Goal: Information Seeking & Learning: Learn about a topic

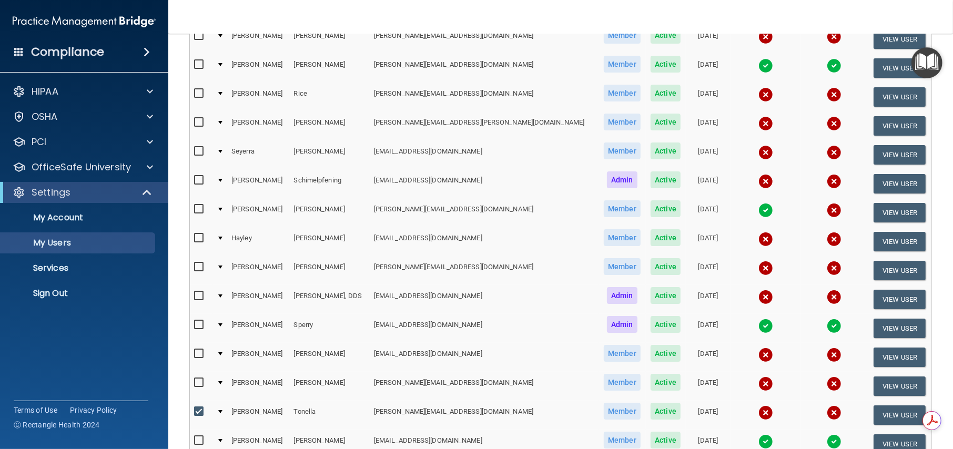
scroll to position [996, 0]
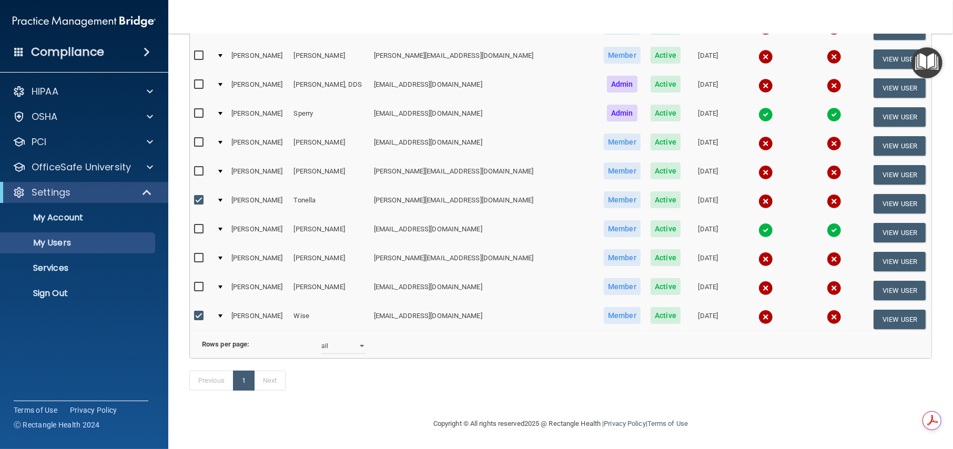
click at [197, 312] on input "checkbox" at bounding box center [200, 316] width 12 height 8
checkbox input "false"
click at [195, 196] on input "checkbox" at bounding box center [200, 200] width 12 height 8
checkbox input "false"
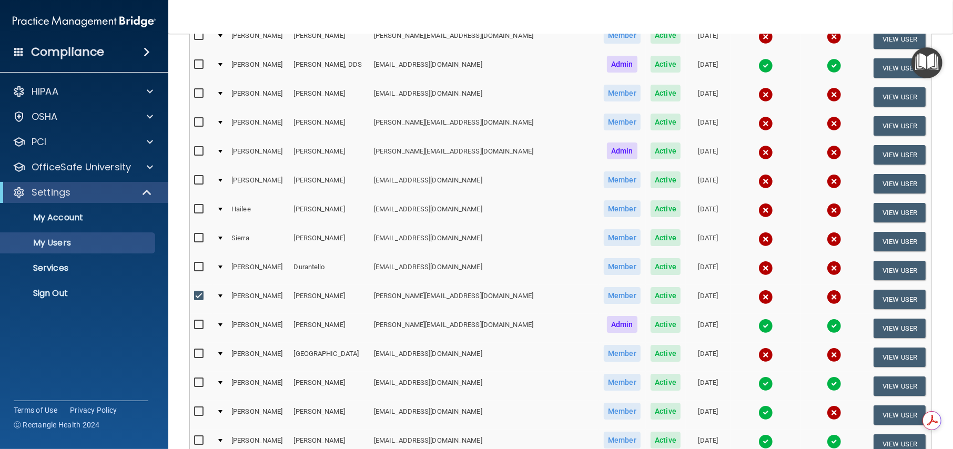
scroll to position [263, 0]
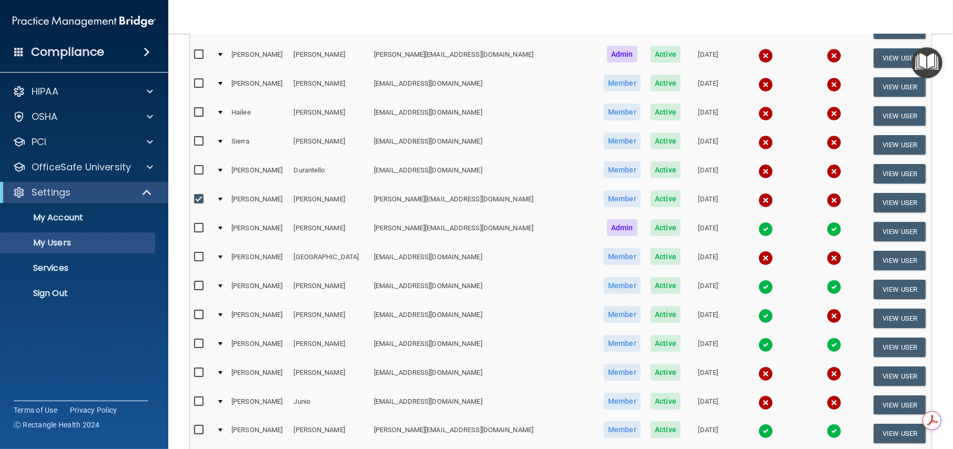
click at [198, 198] on input "checkbox" at bounding box center [200, 199] width 12 height 8
checkbox input "false"
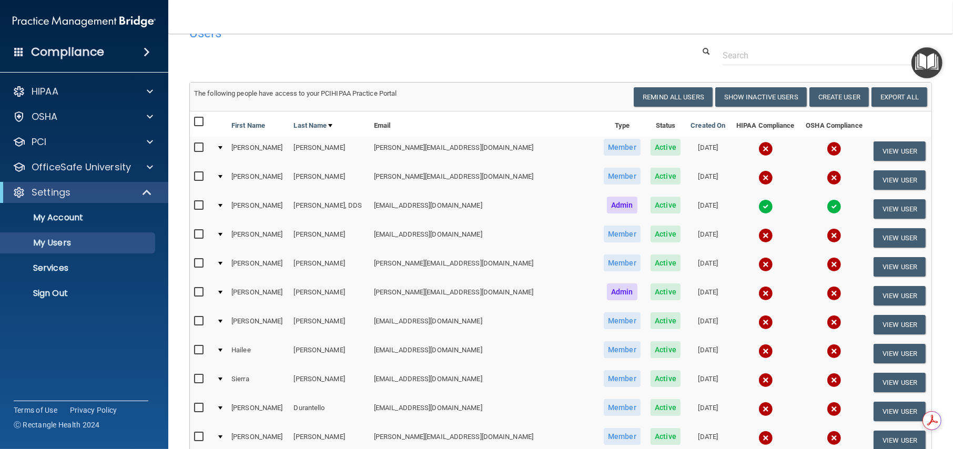
scroll to position [0, 0]
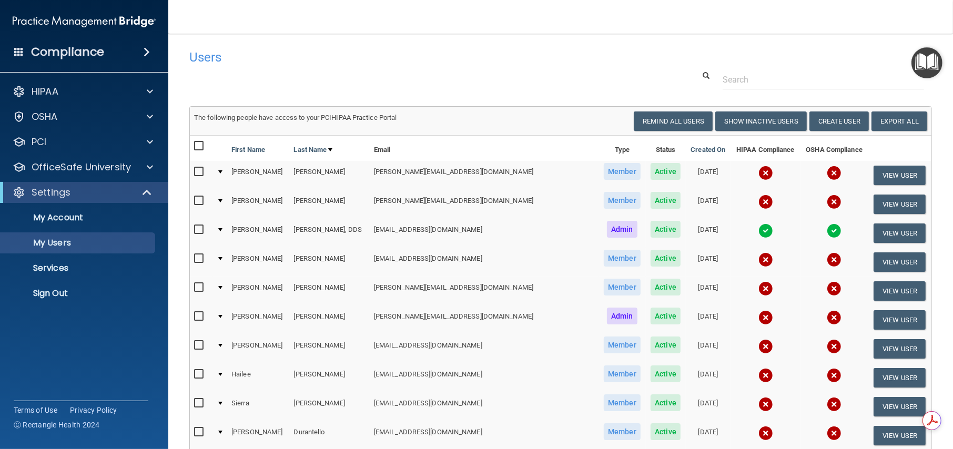
click at [196, 170] on input "checkbox" at bounding box center [200, 172] width 12 height 8
checkbox input "true"
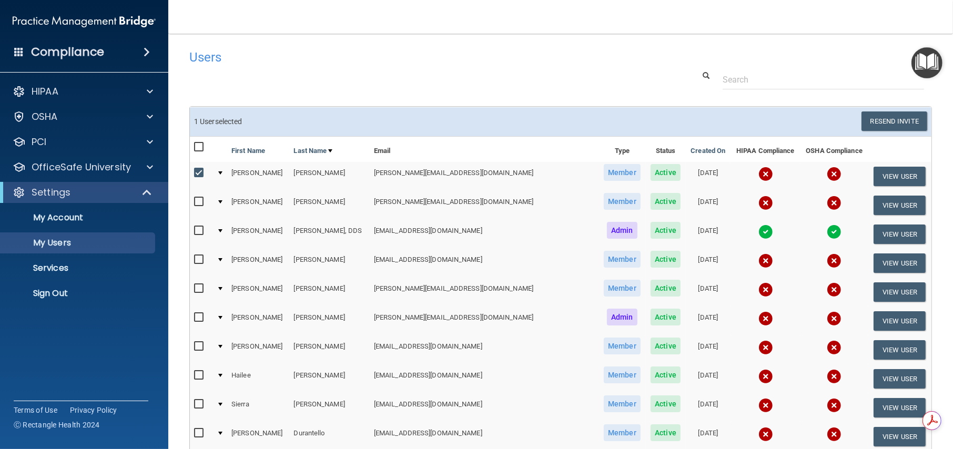
scroll to position [87, 0]
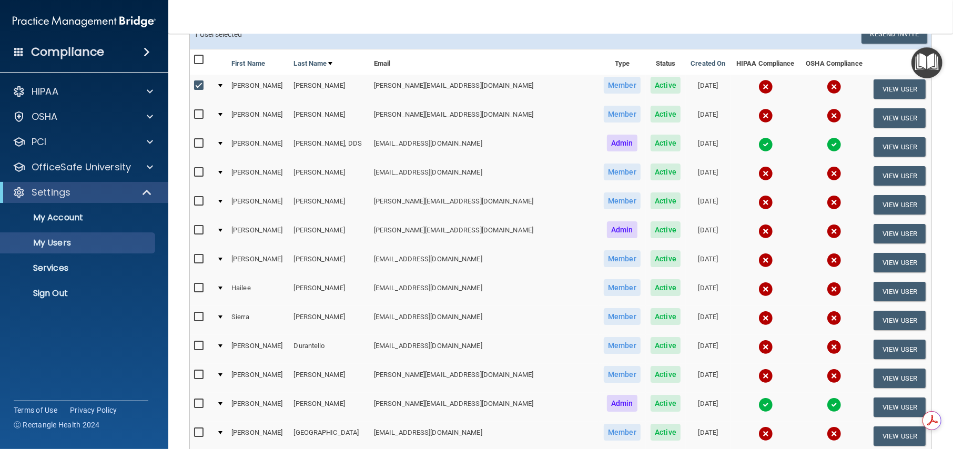
click at [200, 170] on input "checkbox" at bounding box center [200, 172] width 12 height 8
checkbox input "true"
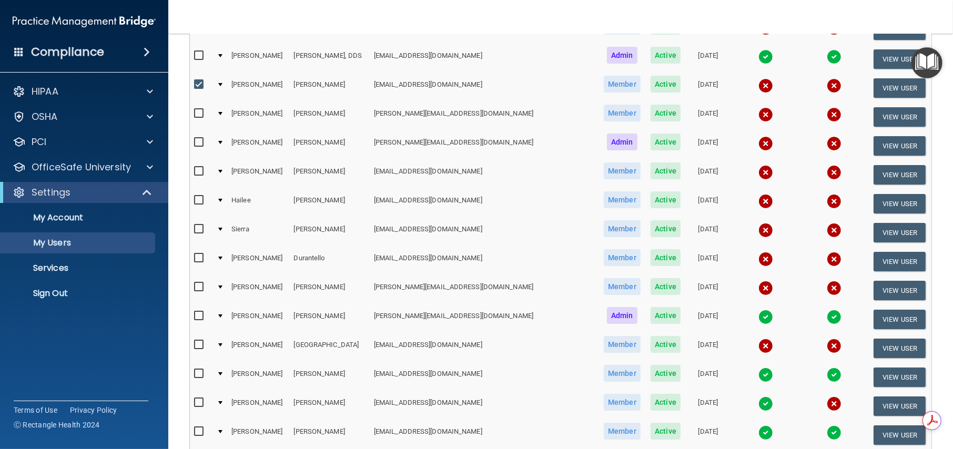
click at [199, 170] on input "checkbox" at bounding box center [200, 171] width 12 height 8
checkbox input "true"
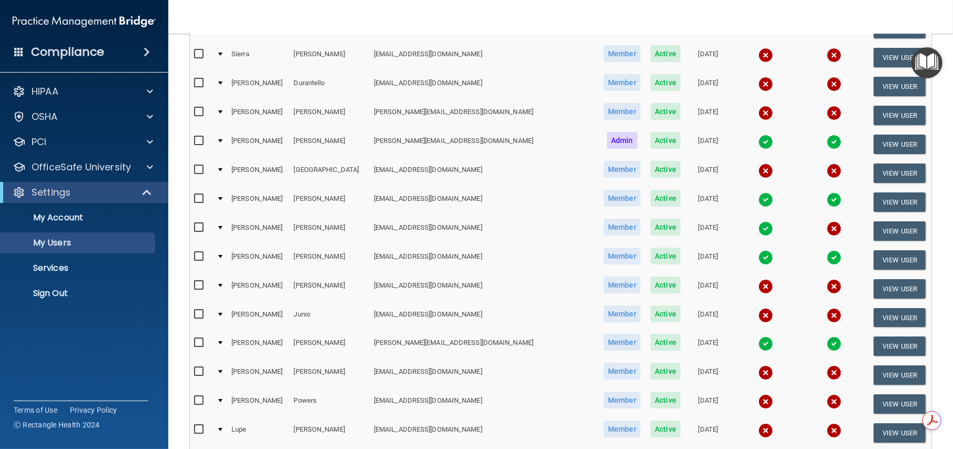
scroll to position [438, 0]
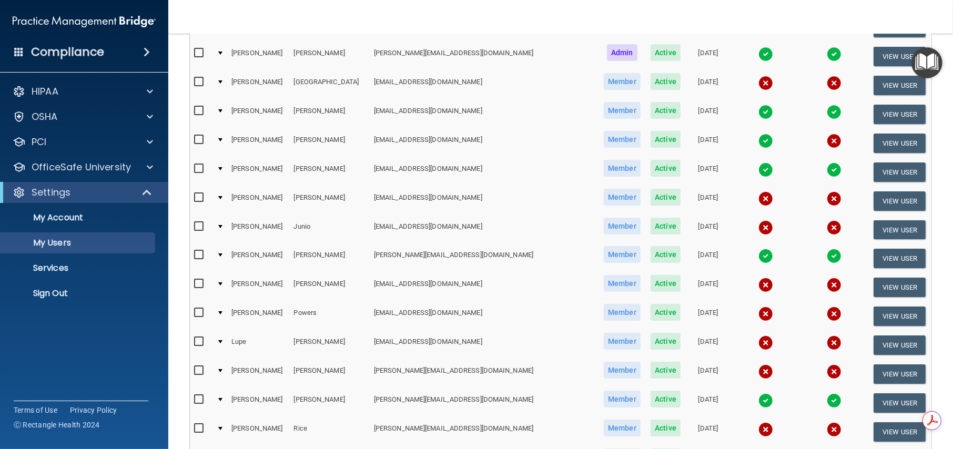
click at [198, 224] on input "checkbox" at bounding box center [200, 227] width 12 height 8
checkbox input "true"
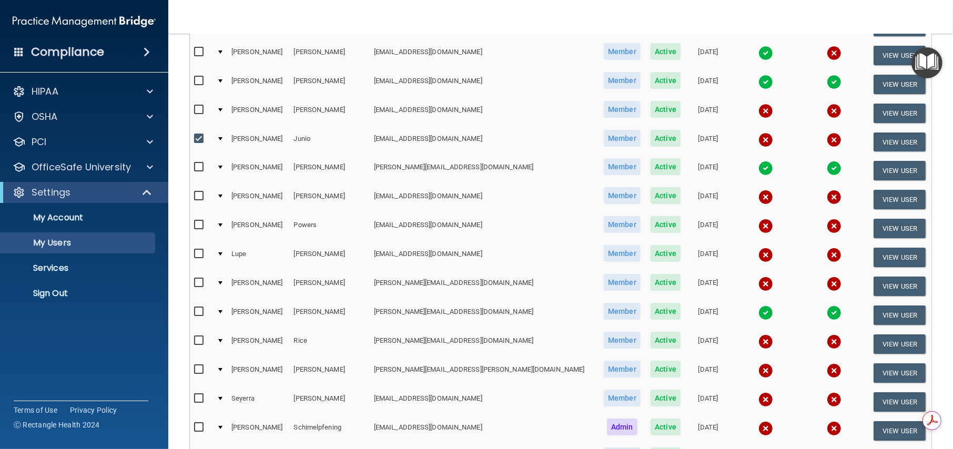
click at [198, 195] on input "checkbox" at bounding box center [200, 196] width 12 height 8
checkbox input "true"
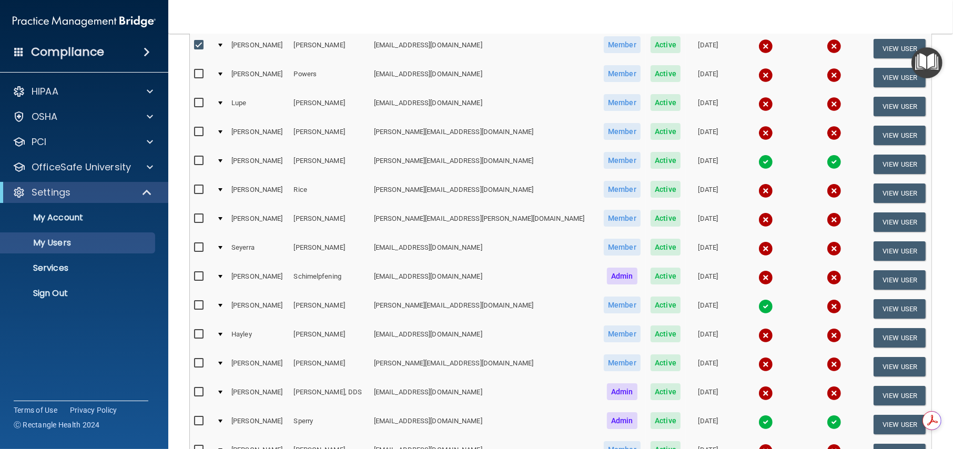
scroll to position [701, 0]
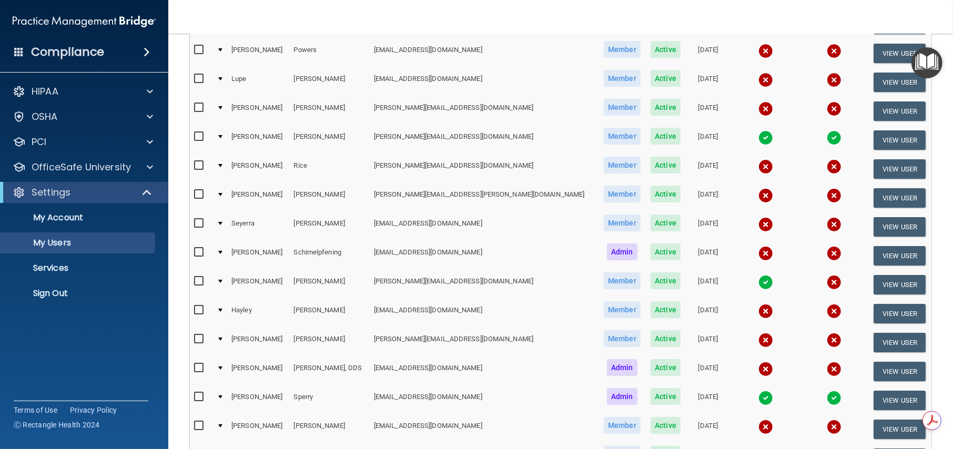
click at [197, 192] on input "checkbox" at bounding box center [200, 194] width 12 height 8
checkbox input "true"
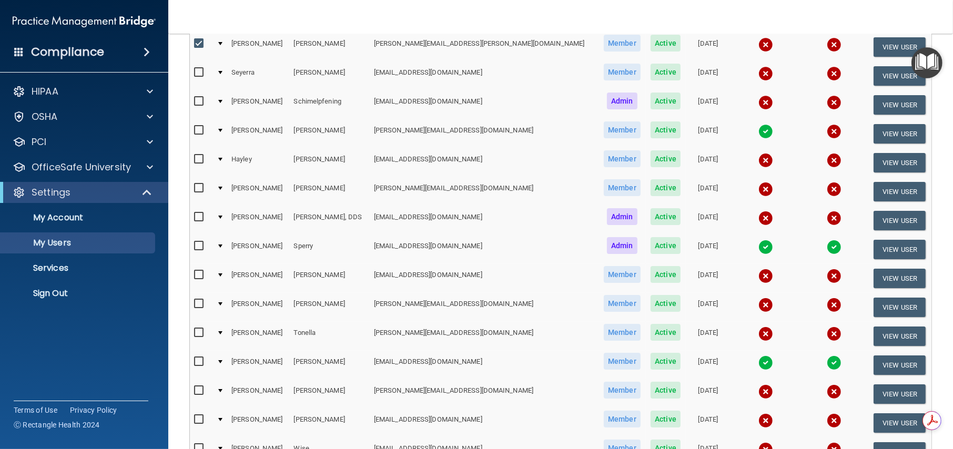
scroll to position [876, 0]
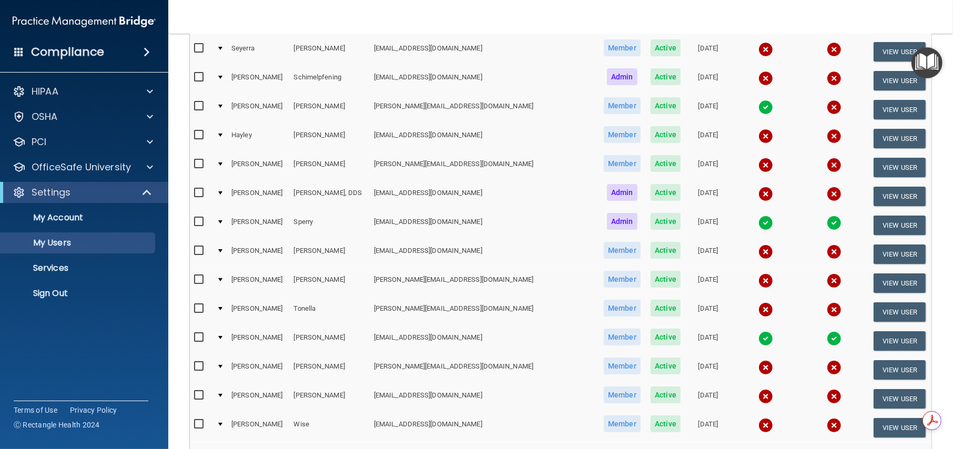
click at [199, 278] on input "checkbox" at bounding box center [200, 280] width 12 height 8
checkbox input "true"
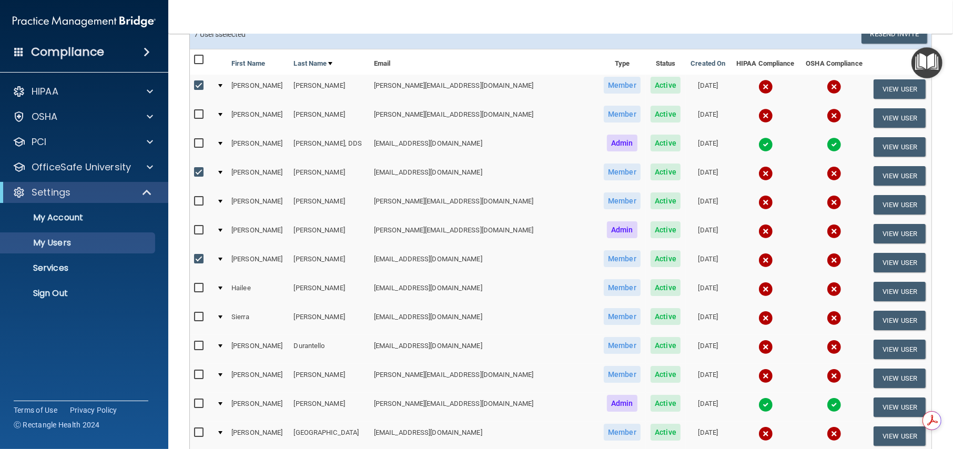
scroll to position [0, 0]
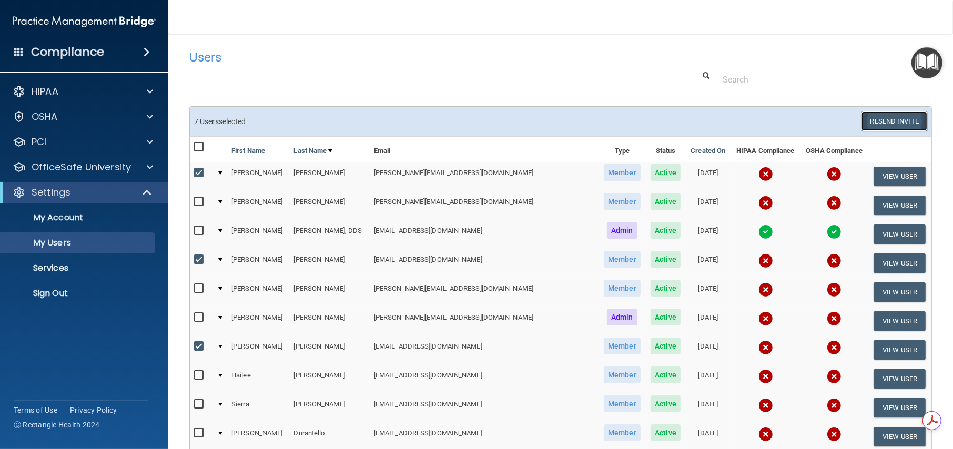
click at [904, 122] on button "Resend Invite" at bounding box center [895, 121] width 66 height 19
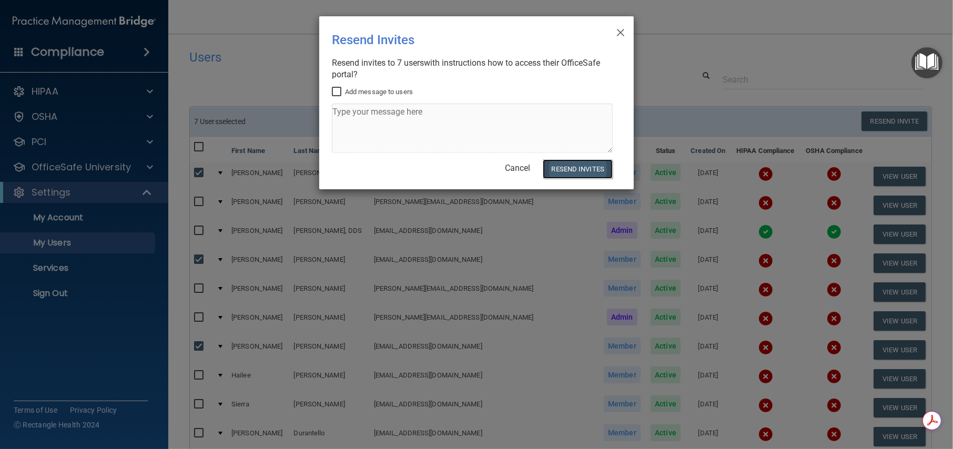
click at [585, 171] on button "Resend Invites" at bounding box center [578, 168] width 70 height 19
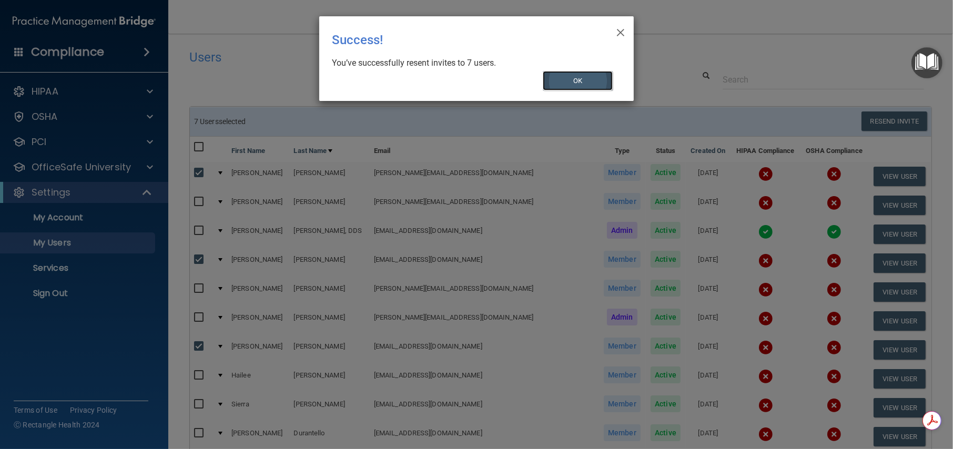
click at [581, 79] on button "OK" at bounding box center [578, 80] width 70 height 19
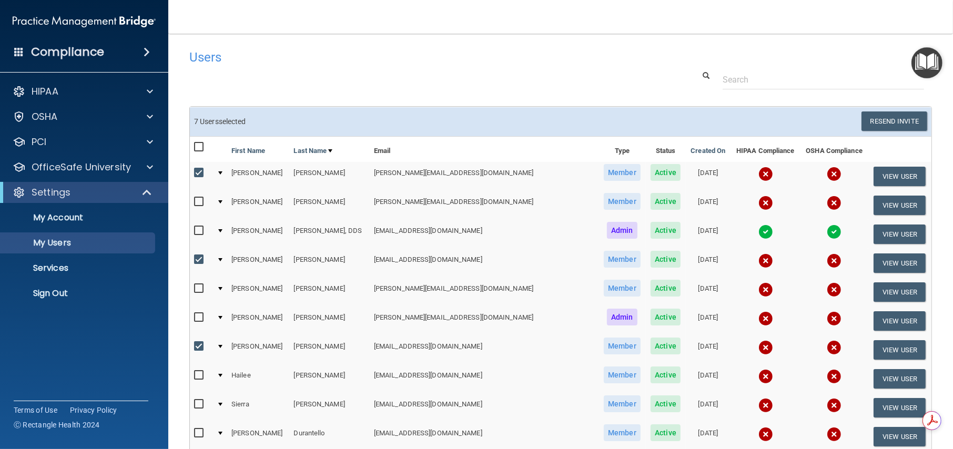
scroll to position [87, 0]
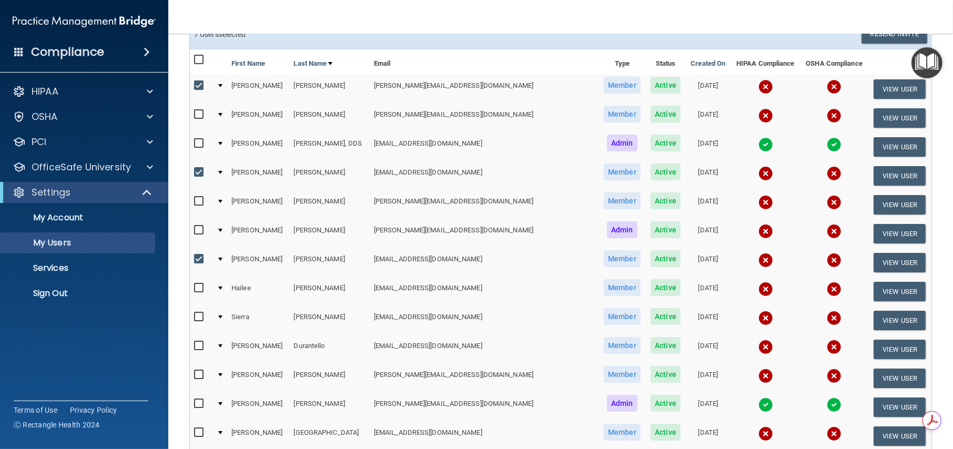
click at [195, 230] on input "checkbox" at bounding box center [200, 230] width 12 height 8
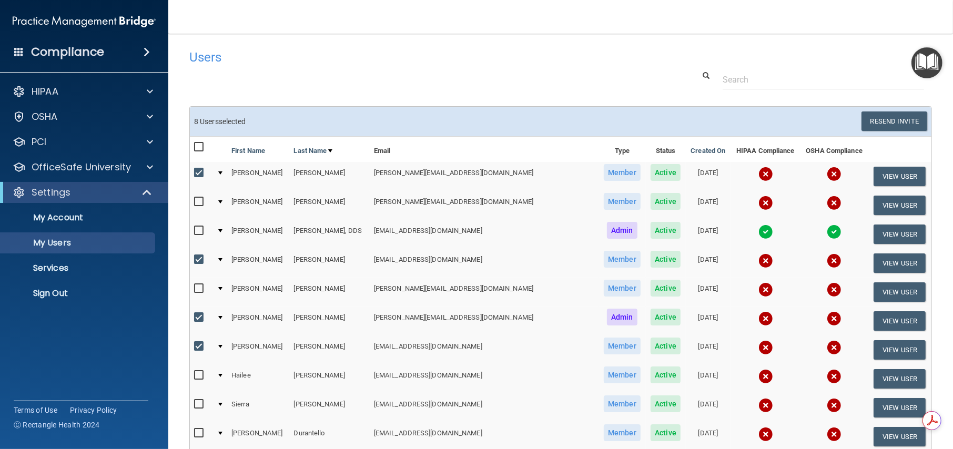
click at [200, 317] on input "checkbox" at bounding box center [200, 318] width 12 height 8
checkbox input "false"
click at [197, 172] on input "checkbox" at bounding box center [200, 173] width 12 height 8
checkbox input "false"
click at [200, 258] on input "checkbox" at bounding box center [200, 260] width 12 height 8
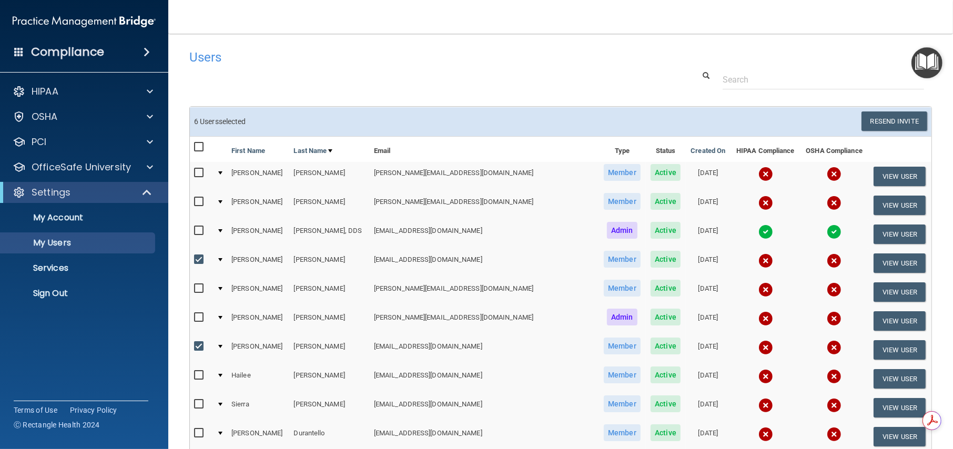
checkbox input "false"
click at [199, 344] on input "checkbox" at bounding box center [200, 346] width 12 height 8
checkbox input "false"
click at [195, 314] on input "checkbox" at bounding box center [200, 318] width 12 height 8
checkbox input "true"
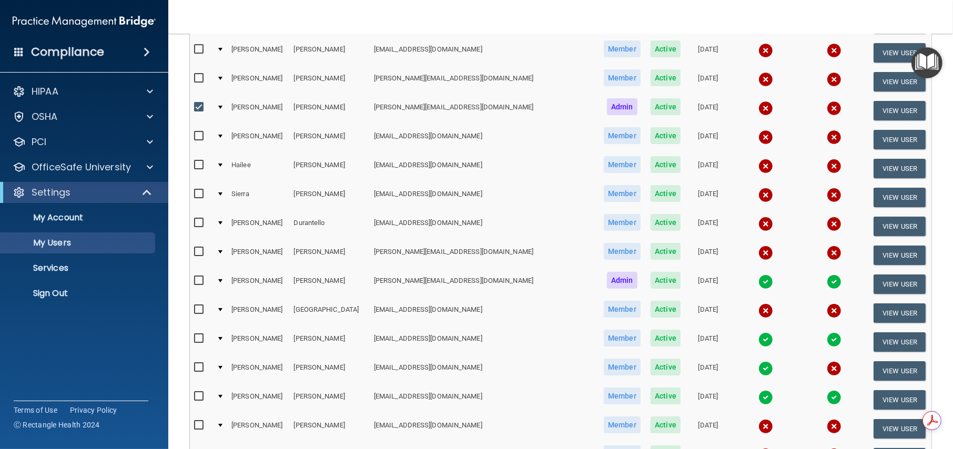
scroll to position [263, 0]
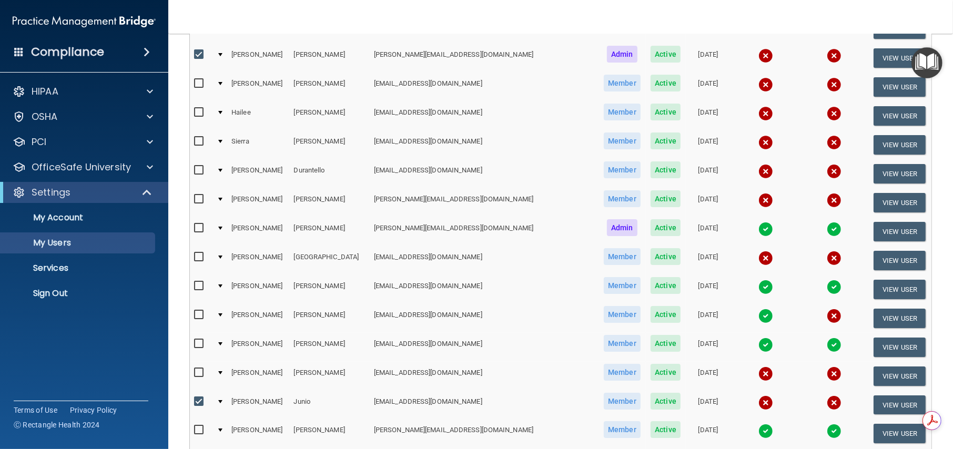
click at [201, 398] on input "checkbox" at bounding box center [200, 402] width 12 height 8
checkbox input "false"
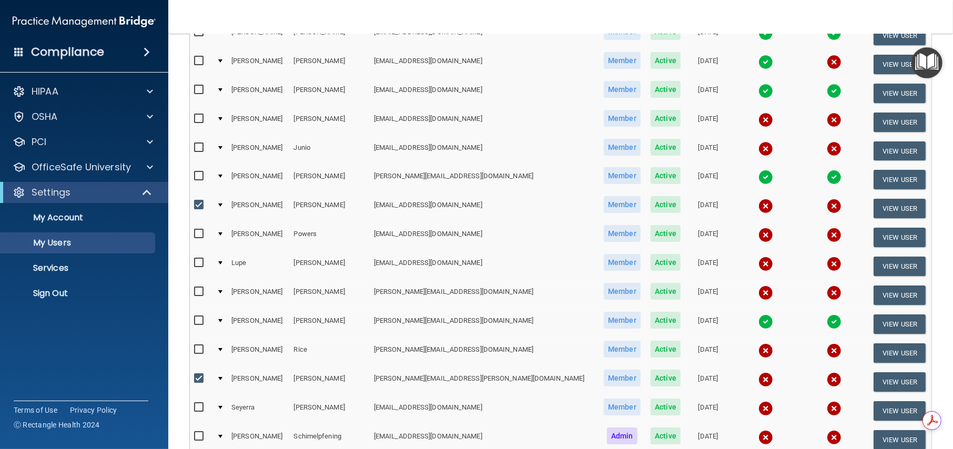
scroll to position [526, 0]
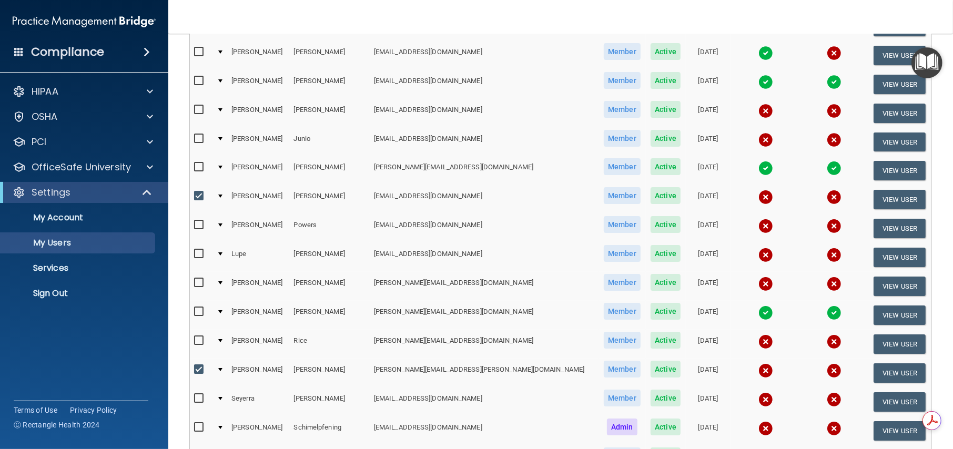
click at [197, 192] on input "checkbox" at bounding box center [200, 196] width 12 height 8
checkbox input "false"
click at [201, 366] on input "checkbox" at bounding box center [200, 370] width 12 height 8
checkbox input "false"
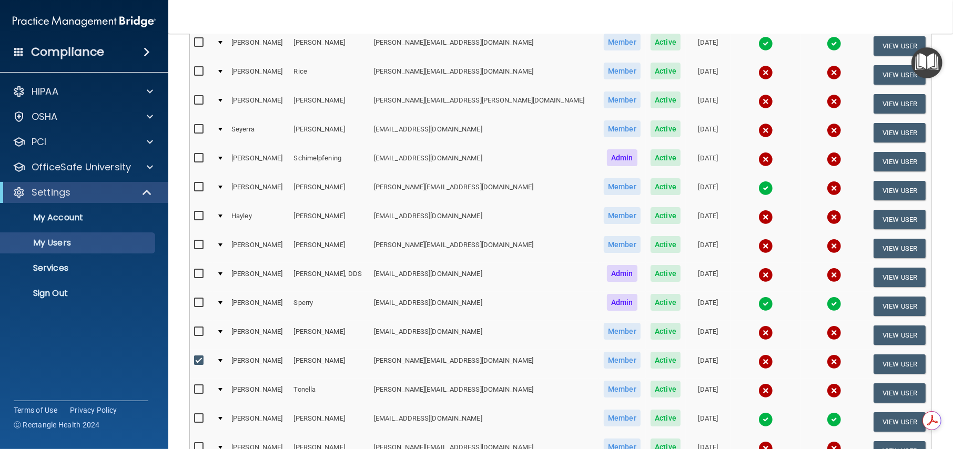
scroll to position [876, 0]
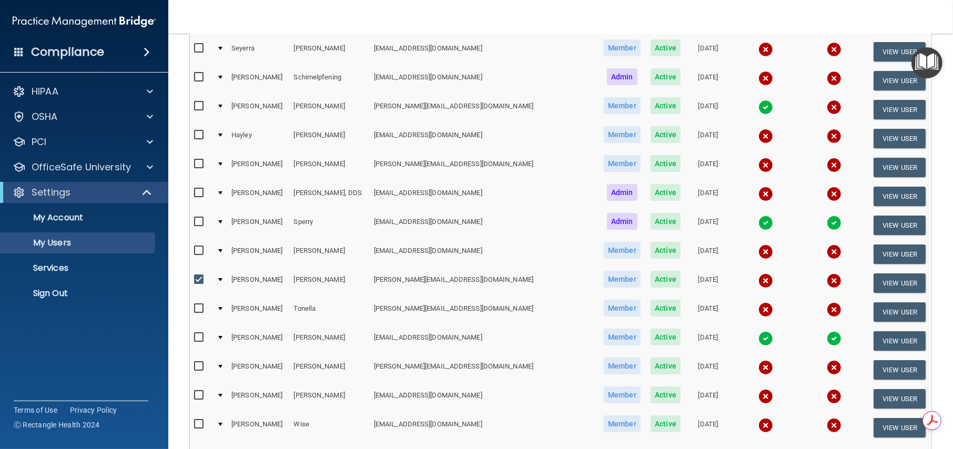
click at [195, 276] on input "checkbox" at bounding box center [200, 280] width 12 height 8
checkbox input "false"
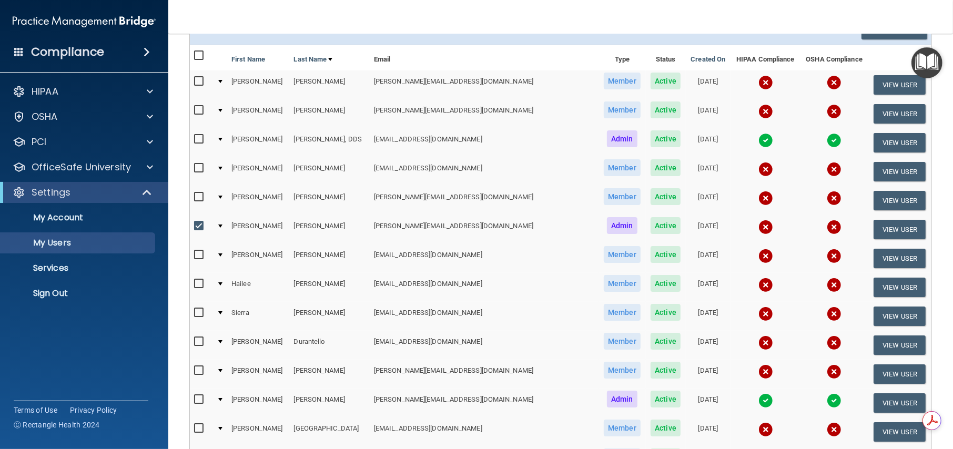
scroll to position [0, 0]
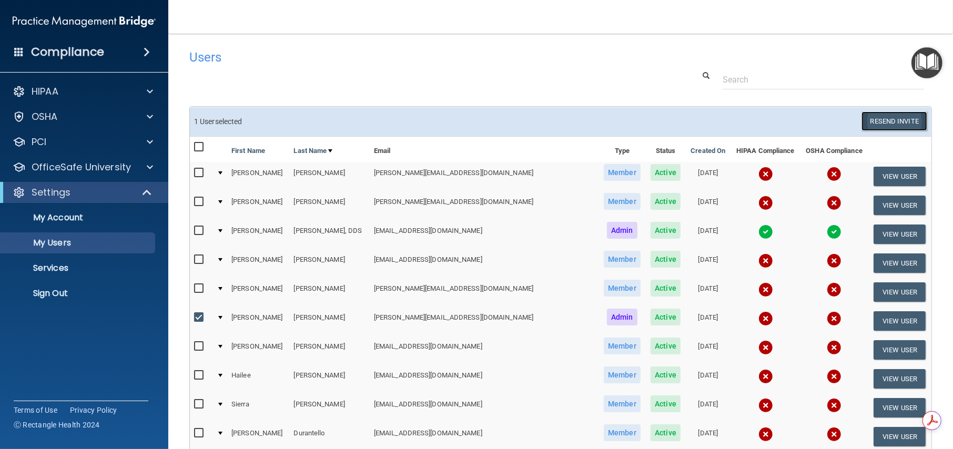
click at [894, 122] on button "Resend Invite" at bounding box center [895, 121] width 66 height 19
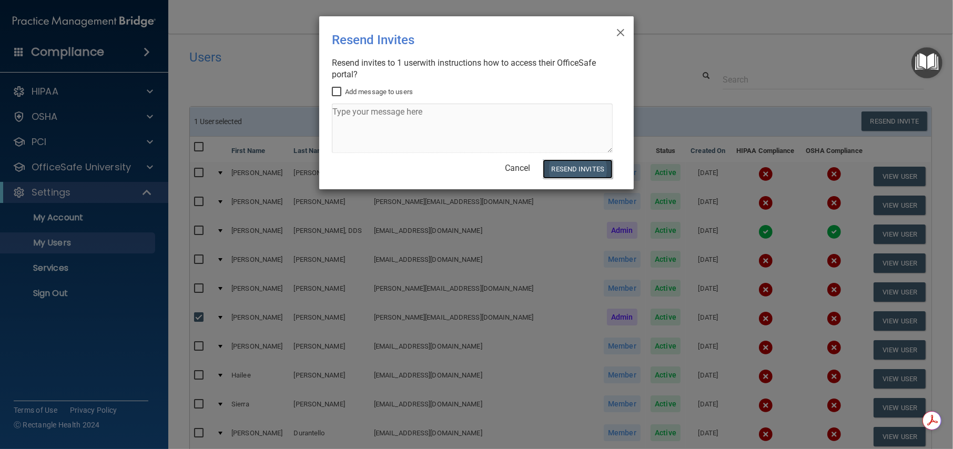
click at [573, 169] on button "Resend Invites" at bounding box center [578, 168] width 70 height 19
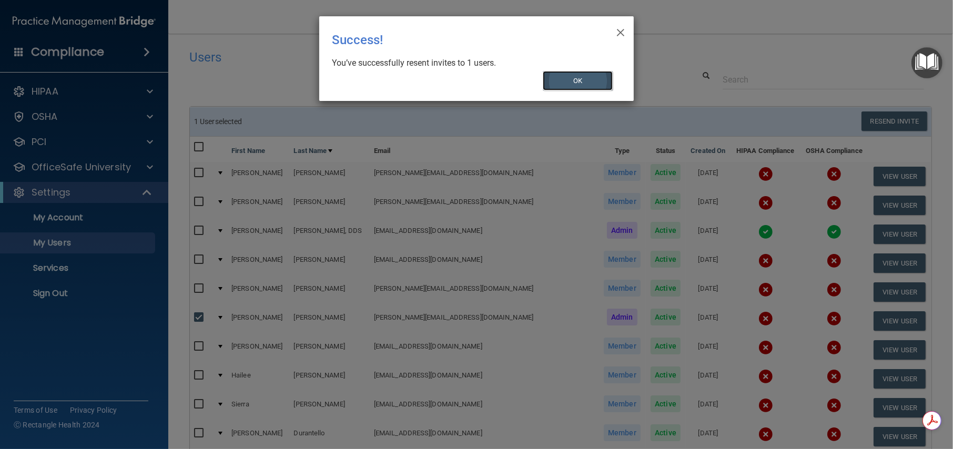
click at [590, 83] on button "OK" at bounding box center [578, 80] width 70 height 19
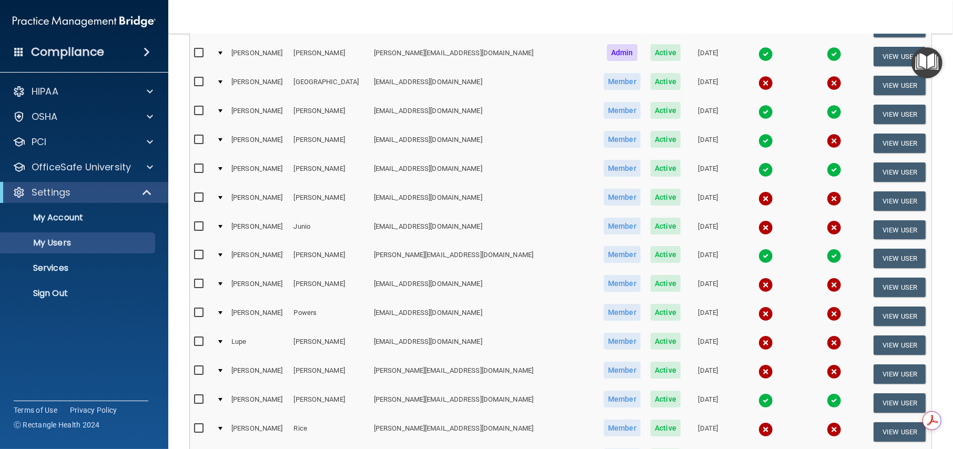
scroll to position [526, 0]
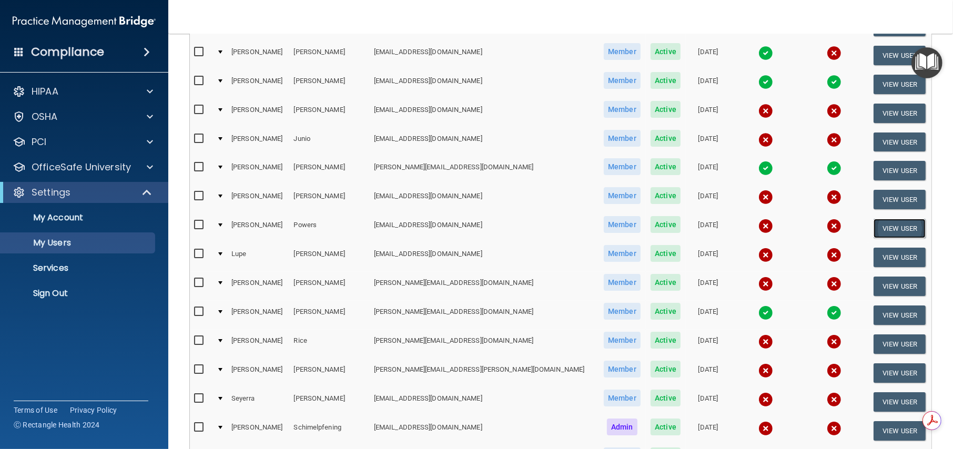
click at [886, 225] on button "View User" at bounding box center [900, 228] width 52 height 19
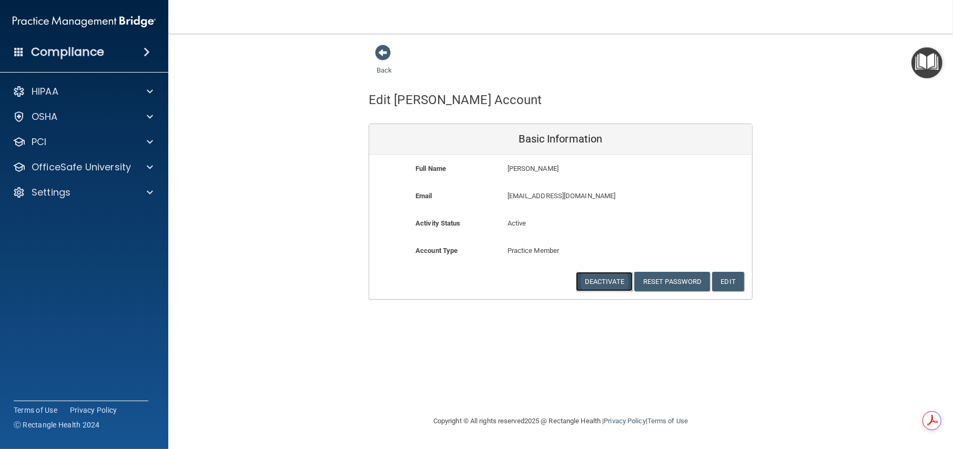
click at [609, 279] on button "Deactivate" at bounding box center [604, 281] width 57 height 19
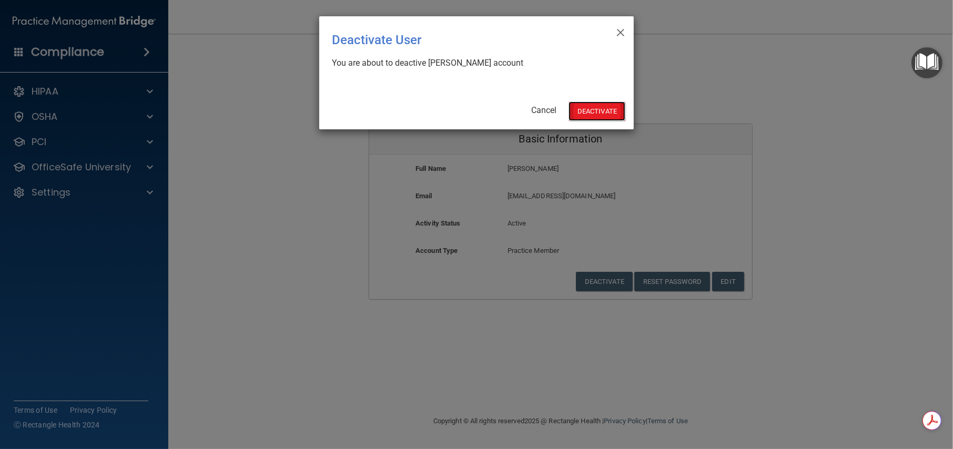
click at [604, 112] on button "Deactivate" at bounding box center [597, 111] width 57 height 19
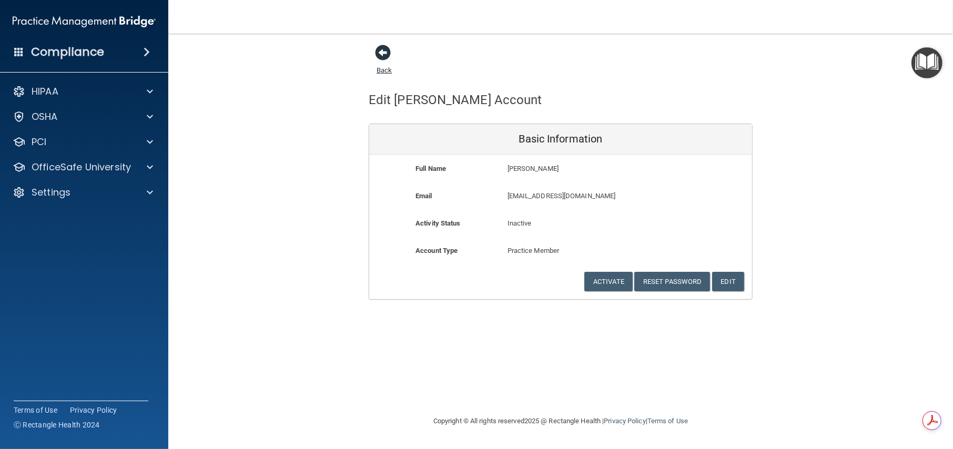
click at [388, 51] on span at bounding box center [383, 53] width 16 height 16
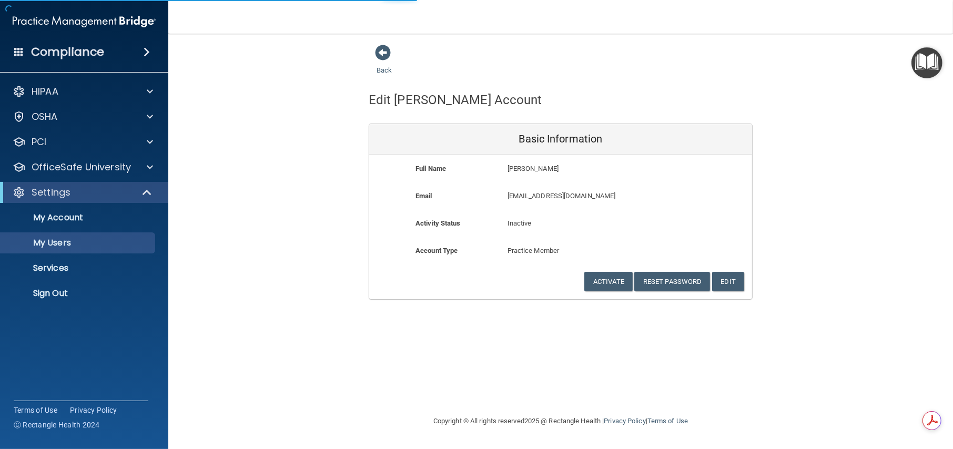
select select "40"
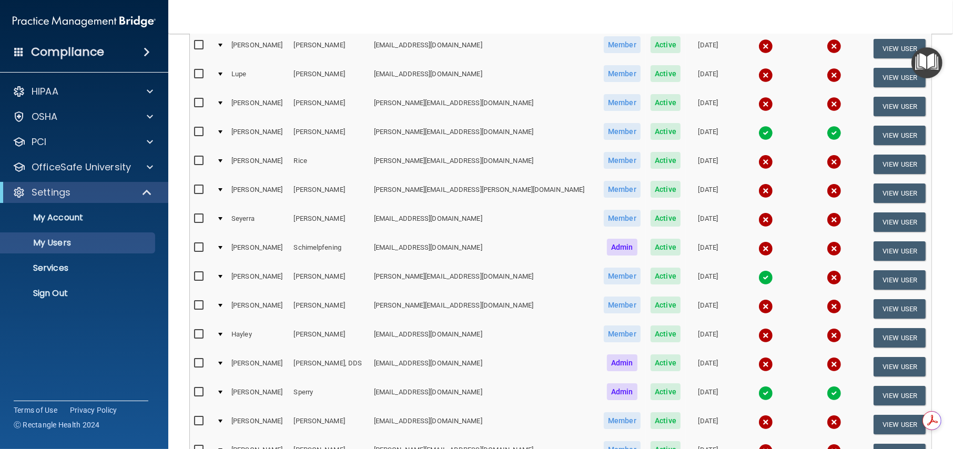
scroll to position [701, 0]
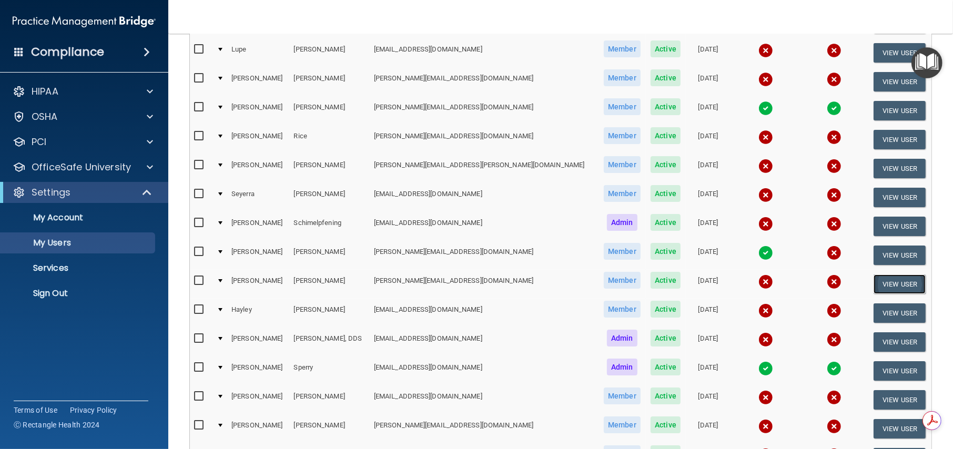
click at [893, 278] on button "View User" at bounding box center [900, 284] width 52 height 19
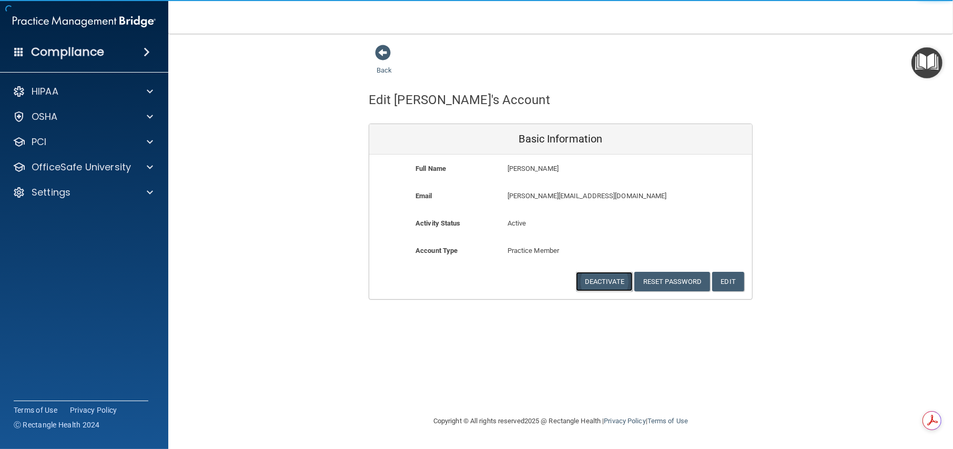
click at [603, 278] on button "Deactivate" at bounding box center [604, 281] width 57 height 19
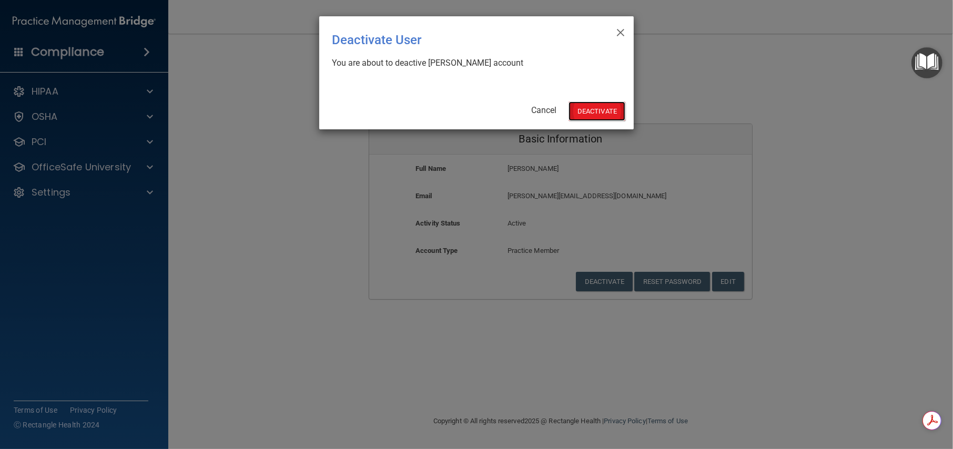
click at [608, 103] on button "Deactivate" at bounding box center [597, 111] width 57 height 19
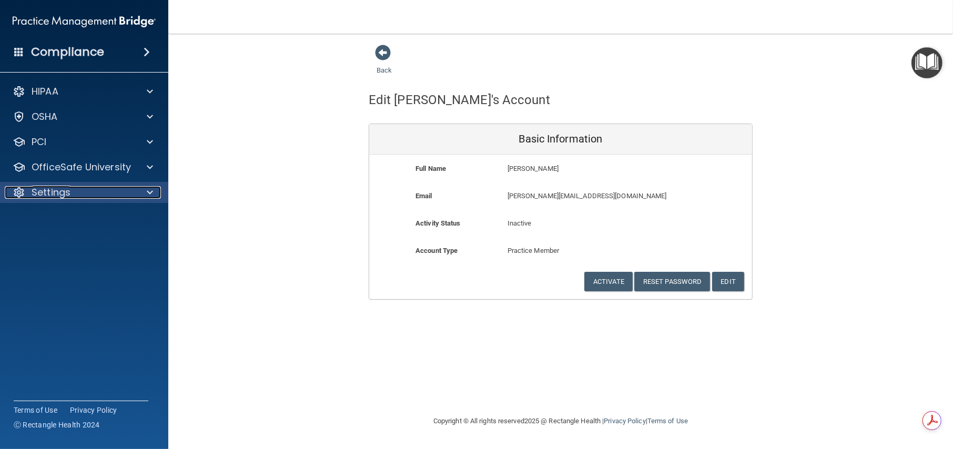
click at [105, 197] on div "Settings" at bounding box center [70, 192] width 130 height 13
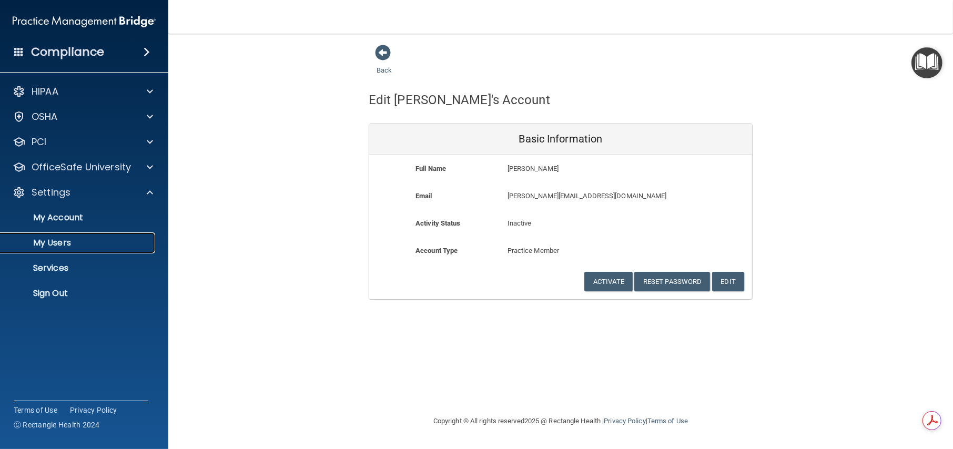
click at [63, 240] on p "My Users" at bounding box center [79, 243] width 144 height 11
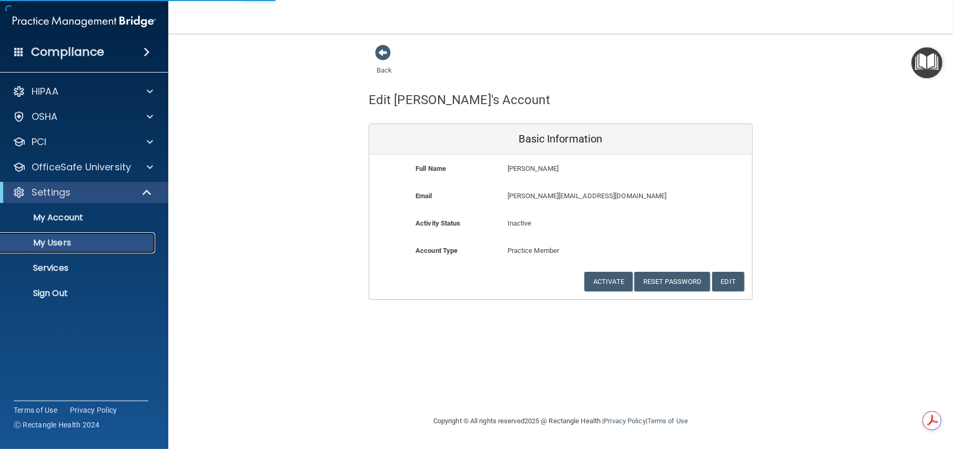
select select "20"
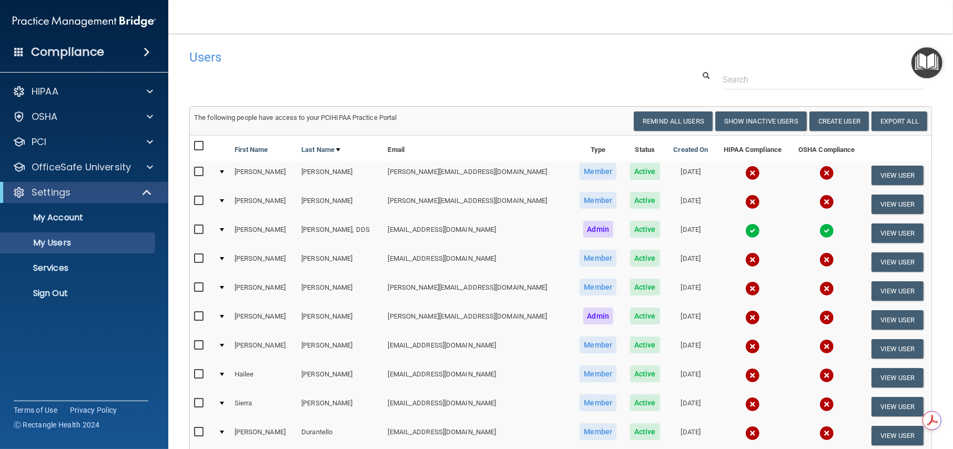
click at [198, 198] on input "checkbox" at bounding box center [200, 201] width 12 height 8
checkbox input "true"
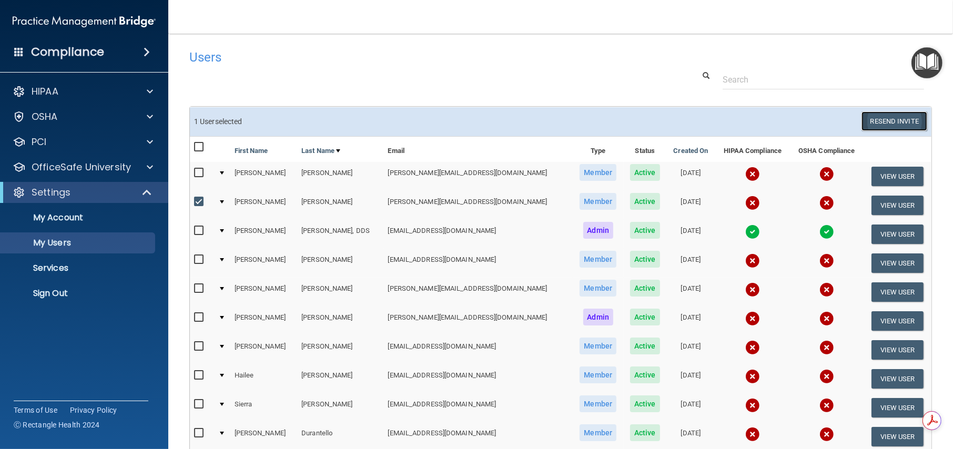
click at [881, 115] on button "Resend Invite" at bounding box center [895, 121] width 66 height 19
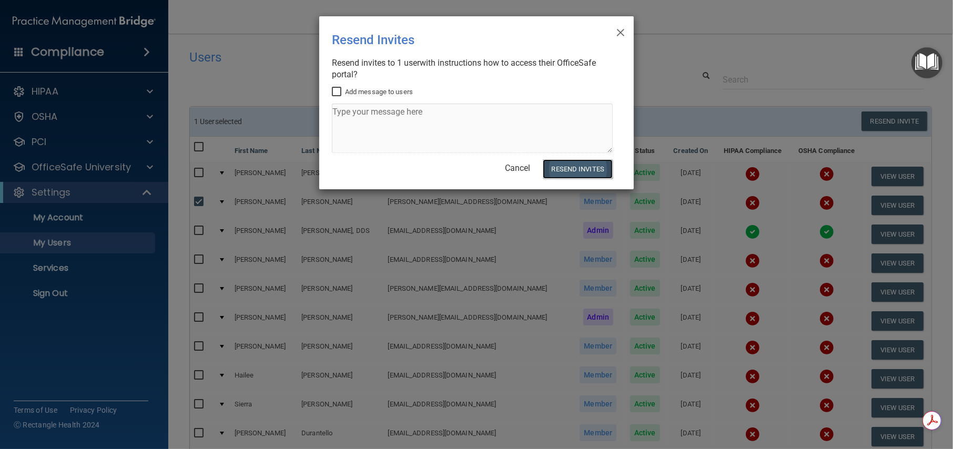
click at [581, 169] on button "Resend Invites" at bounding box center [578, 168] width 70 height 19
click at [622, 32] on span "×" at bounding box center [620, 31] width 9 height 21
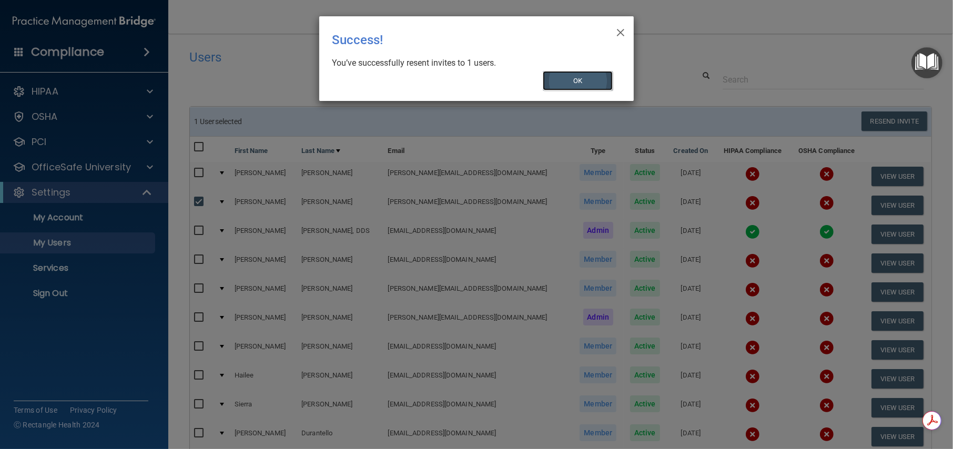
click at [584, 79] on button "OK" at bounding box center [578, 80] width 70 height 19
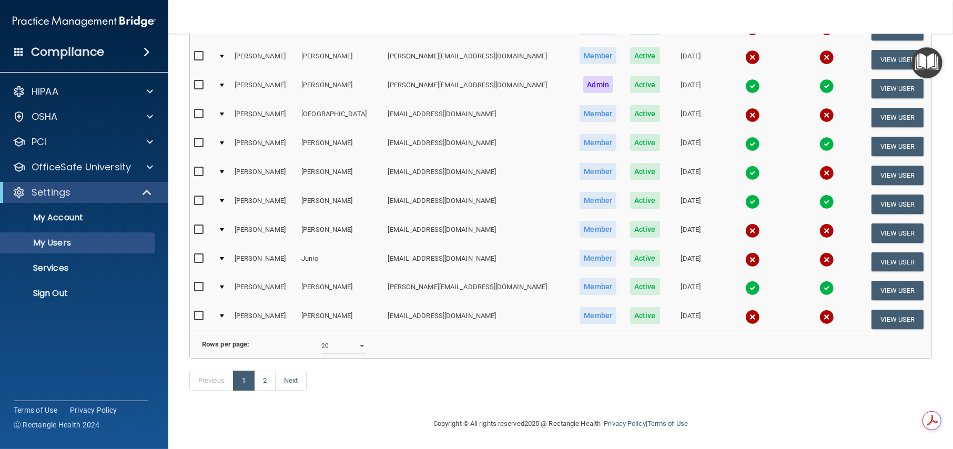
scroll to position [420, 0]
click at [362, 338] on select "10 20 30 40 all" at bounding box center [343, 346] width 44 height 16
select select "38"
click at [321, 338] on select "10 20 30 40 all" at bounding box center [343, 346] width 44 height 16
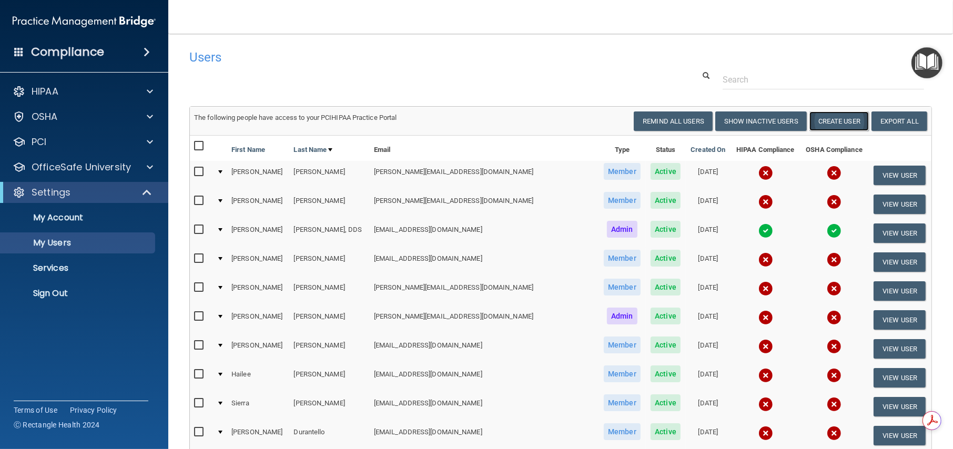
click at [840, 122] on button "Create User" at bounding box center [839, 121] width 59 height 19
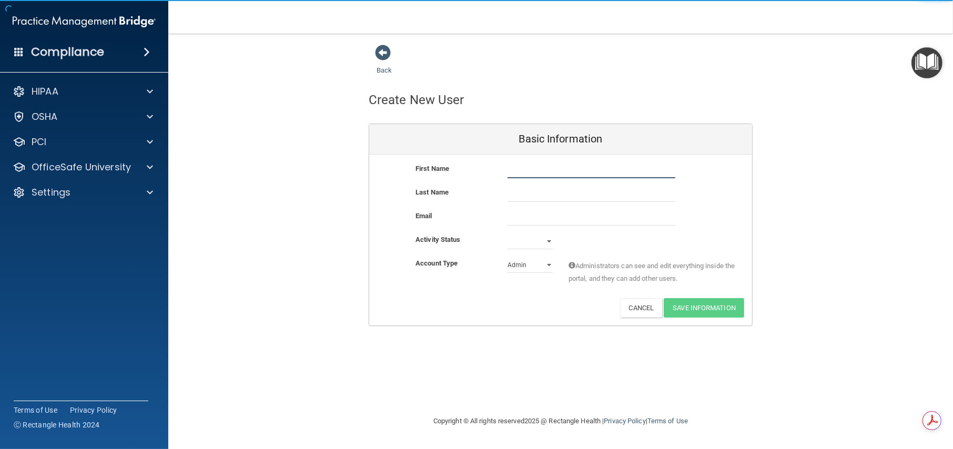
click at [539, 170] on input "text" at bounding box center [592, 171] width 168 height 16
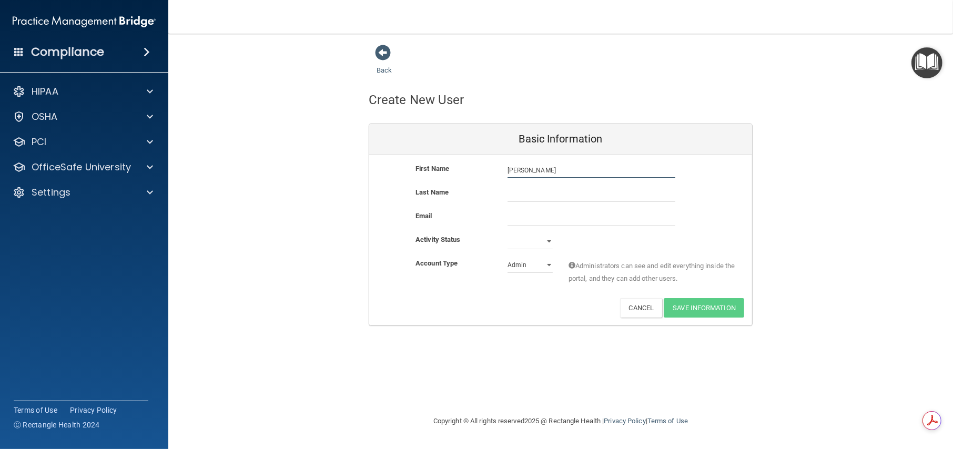
type input "Timothy"
type input "Bunnell"
click at [533, 217] on input "email" at bounding box center [592, 218] width 168 height 16
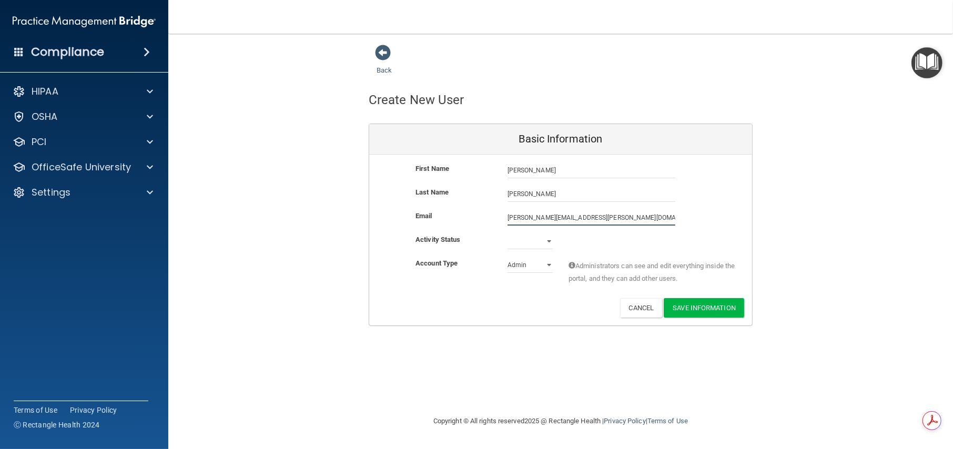
type input "timothy.bunnell@gmail.com"
click at [549, 242] on select "Active Inactive" at bounding box center [530, 244] width 45 height 16
select select "active"
click at [508, 234] on select "Active Inactive" at bounding box center [530, 242] width 45 height 16
click at [550, 266] on select "Admin Member" at bounding box center [530, 265] width 45 height 16
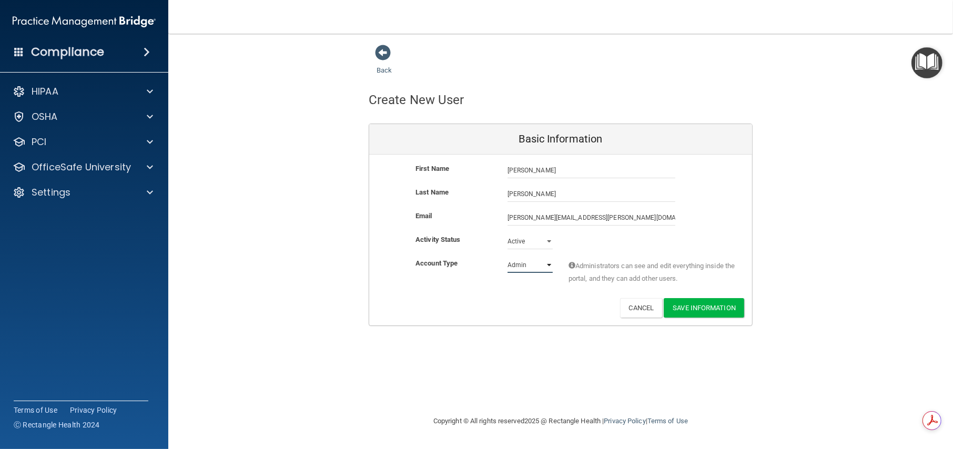
select select "practice_member"
click at [508, 257] on select "Admin Member" at bounding box center [530, 265] width 45 height 16
click at [707, 308] on button "Save Information" at bounding box center [704, 307] width 80 height 19
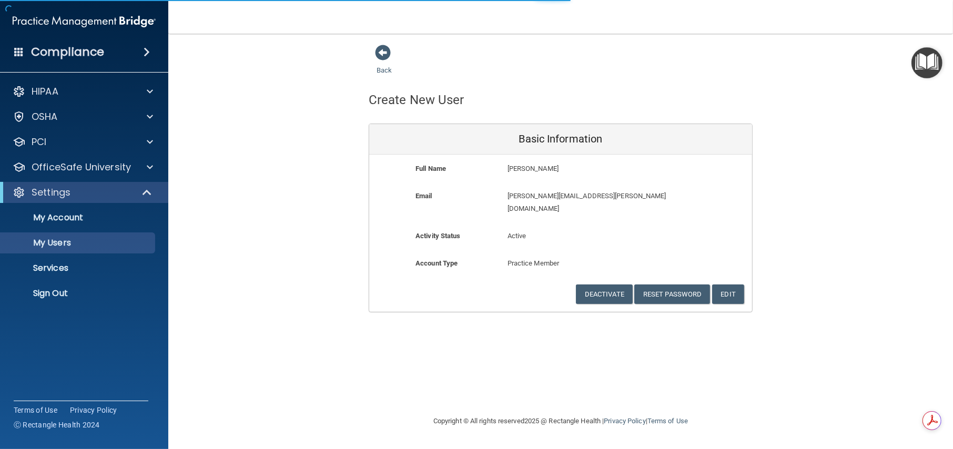
select select "20"
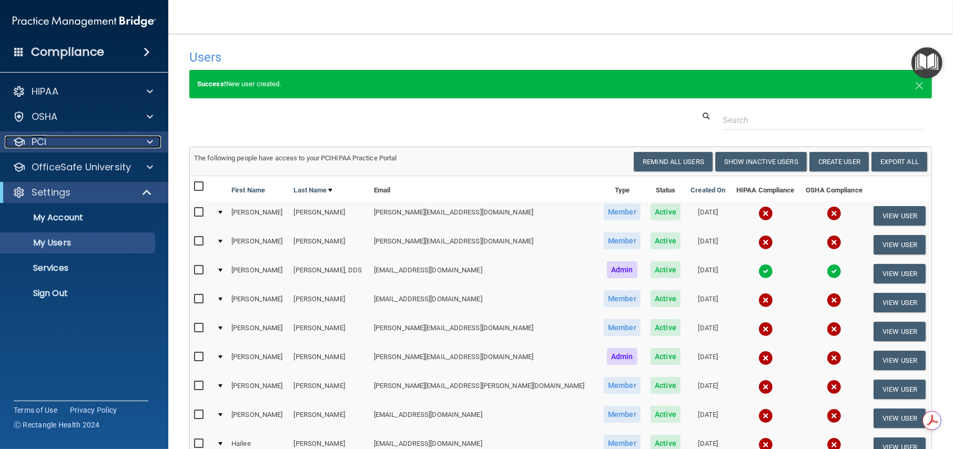
click at [85, 142] on div "PCI" at bounding box center [70, 142] width 130 height 13
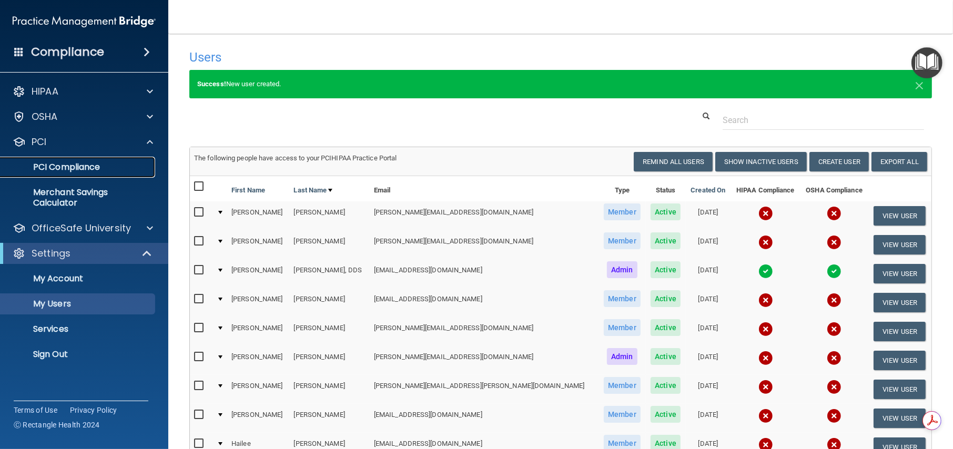
click at [76, 166] on p "PCI Compliance" at bounding box center [79, 167] width 144 height 11
click at [71, 194] on p "Merchant Savings Calculator" at bounding box center [79, 197] width 144 height 21
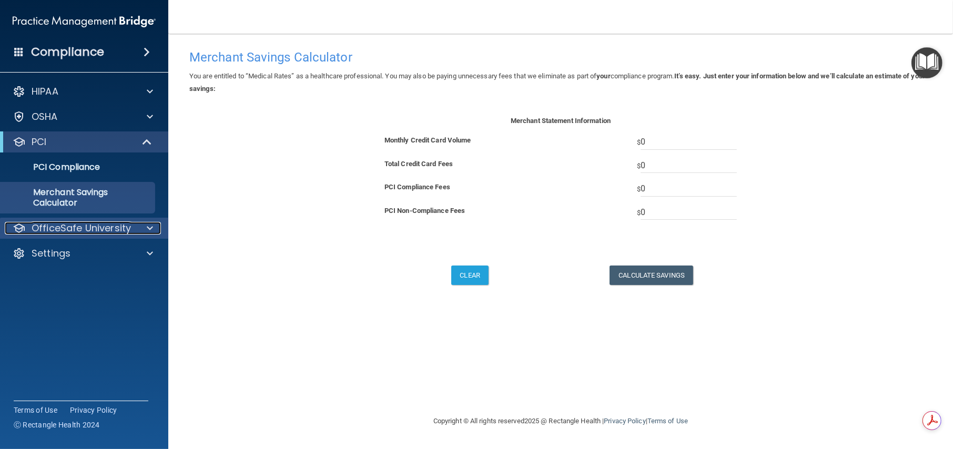
click at [104, 227] on p "OfficeSafe University" at bounding box center [81, 228] width 99 height 13
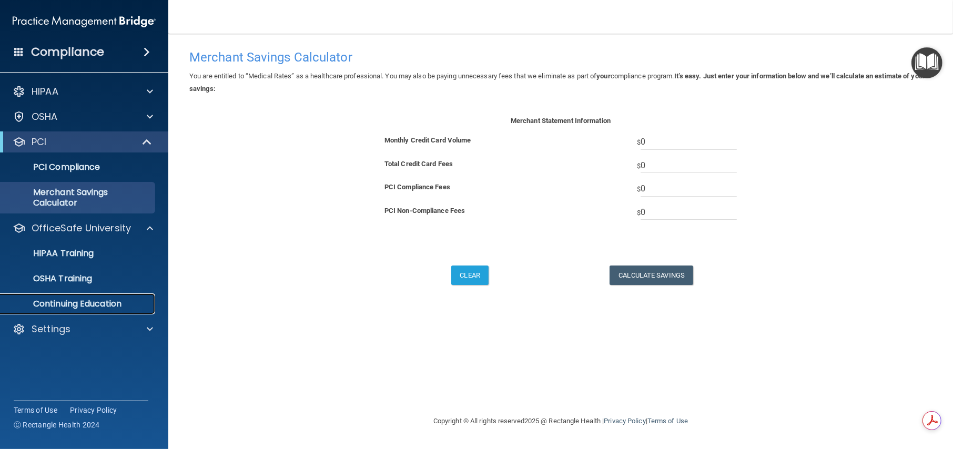
click at [101, 304] on p "Continuing Education" at bounding box center [79, 304] width 144 height 11
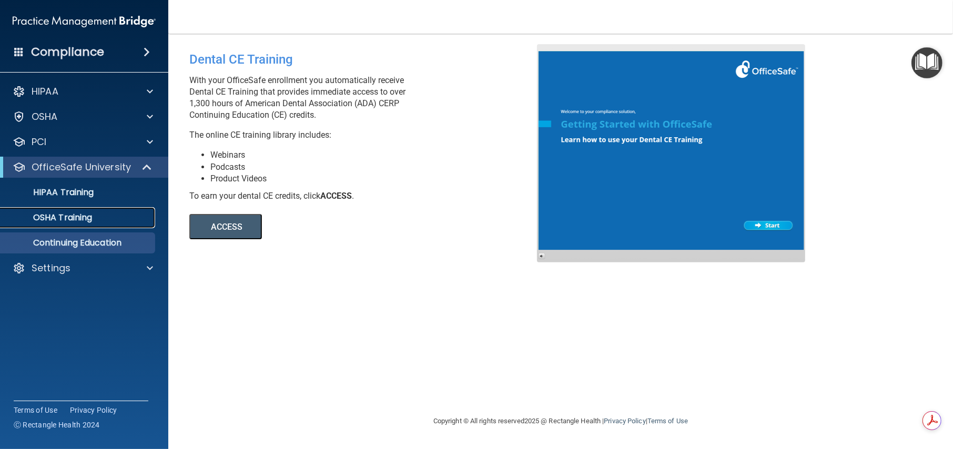
click at [62, 221] on p "OSHA Training" at bounding box center [49, 218] width 85 height 11
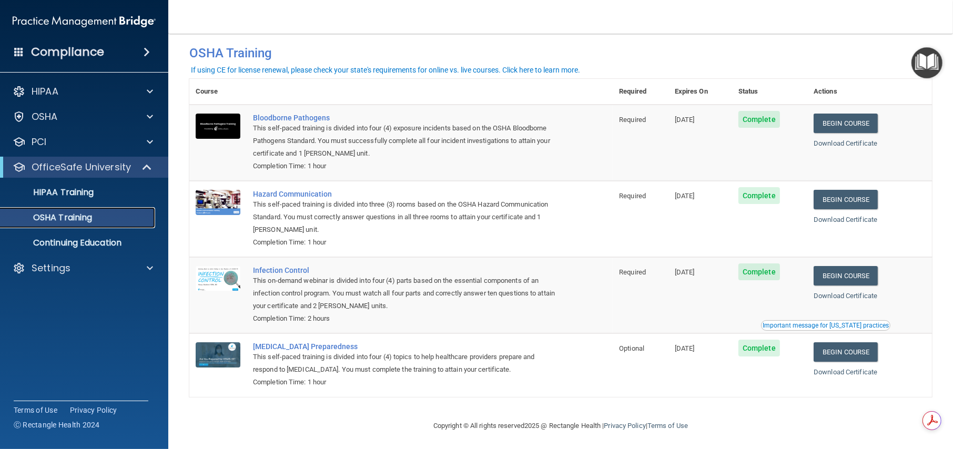
scroll to position [17, 0]
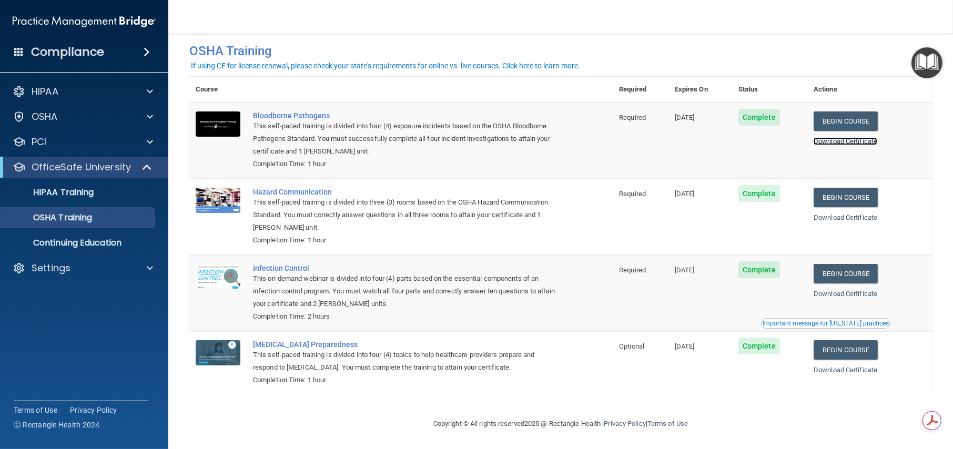
click at [859, 137] on link "Download Certificate" at bounding box center [846, 141] width 64 height 8
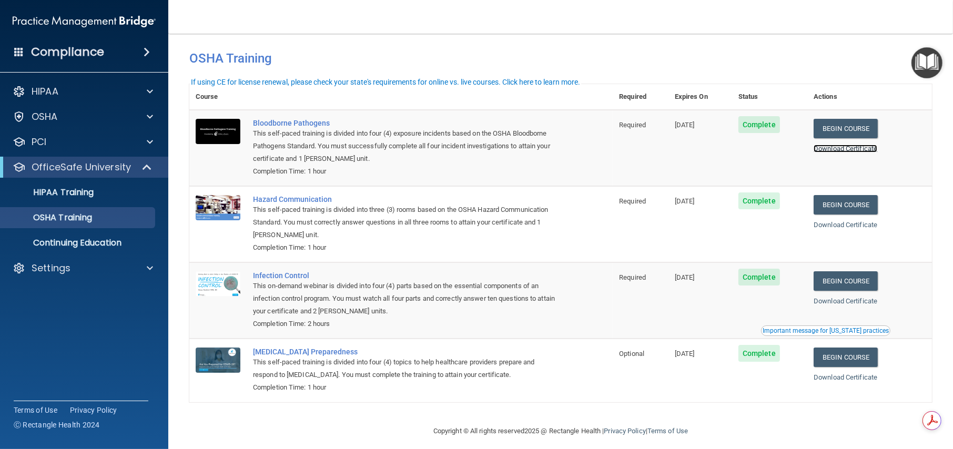
scroll to position [0, 0]
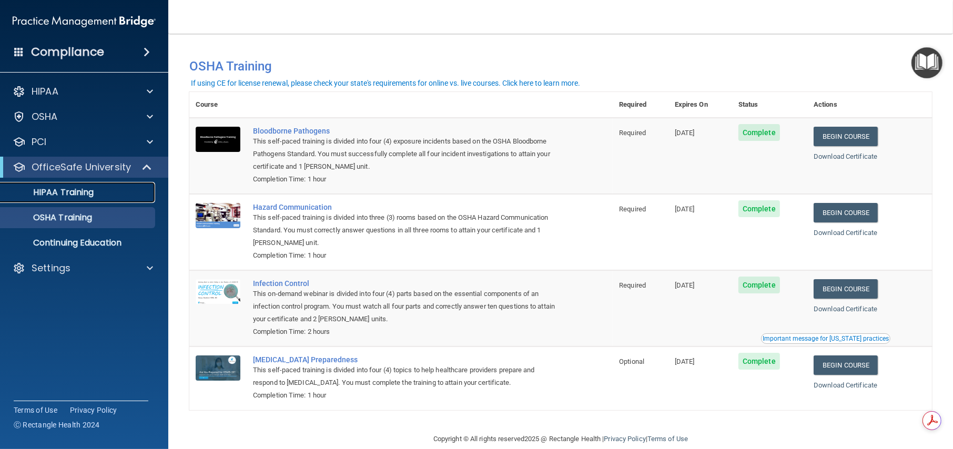
click at [69, 190] on p "HIPAA Training" at bounding box center [50, 192] width 87 height 11
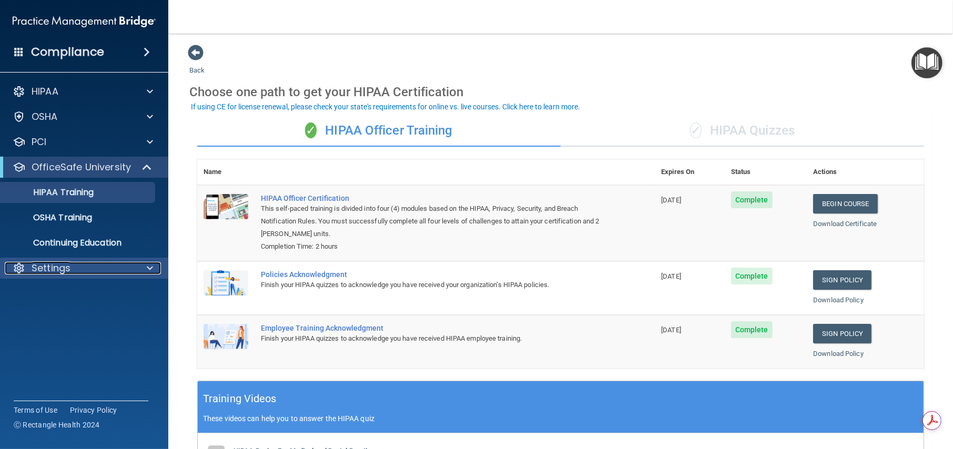
click at [97, 266] on div "Settings" at bounding box center [70, 268] width 130 height 13
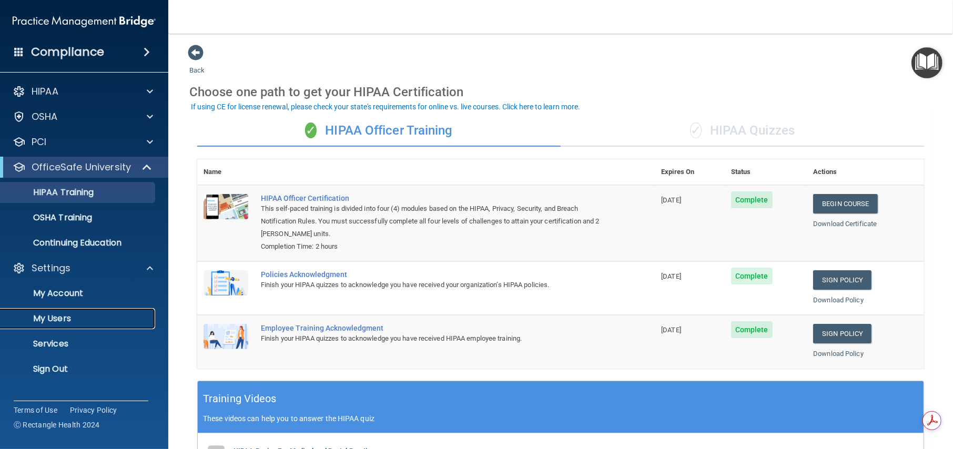
click at [53, 318] on p "My Users" at bounding box center [79, 319] width 144 height 11
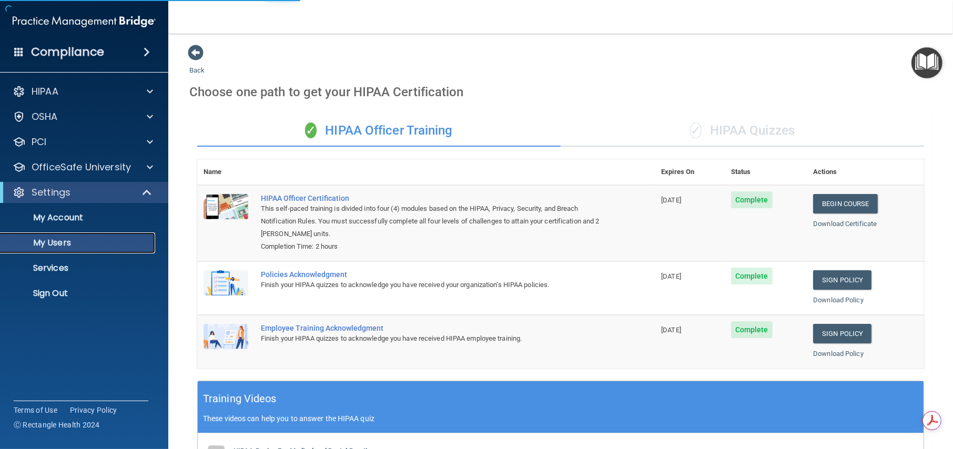
select select "20"
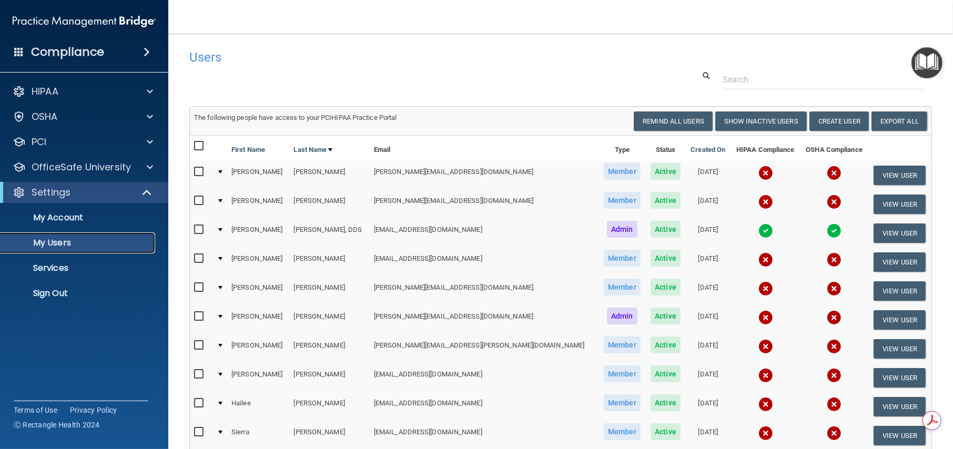
click at [64, 243] on p "My Users" at bounding box center [79, 243] width 144 height 11
click at [104, 169] on p "OfficeSafe University" at bounding box center [81, 167] width 99 height 13
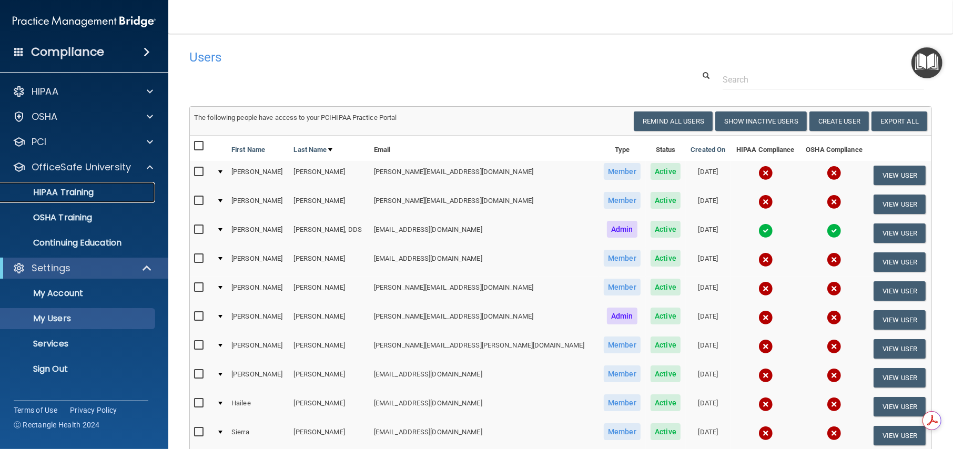
click at [51, 193] on p "HIPAA Training" at bounding box center [50, 192] width 87 height 11
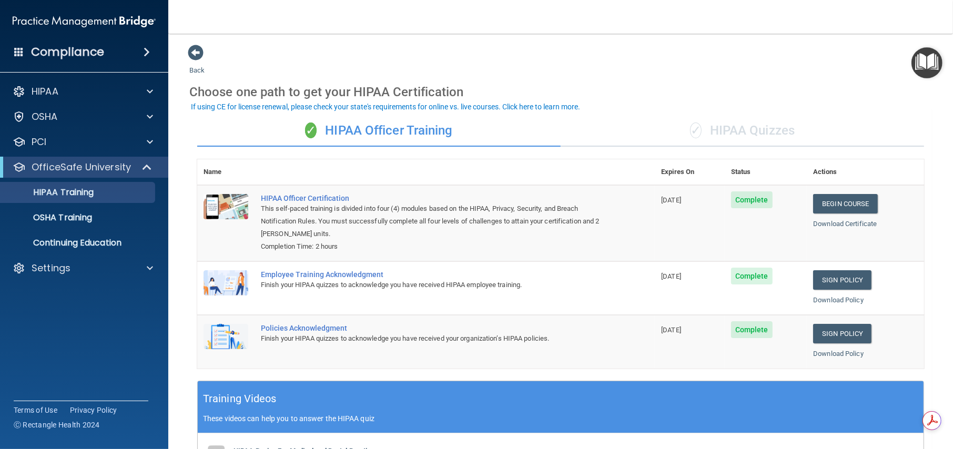
click at [718, 136] on div "✓ HIPAA Quizzes" at bounding box center [743, 131] width 364 height 32
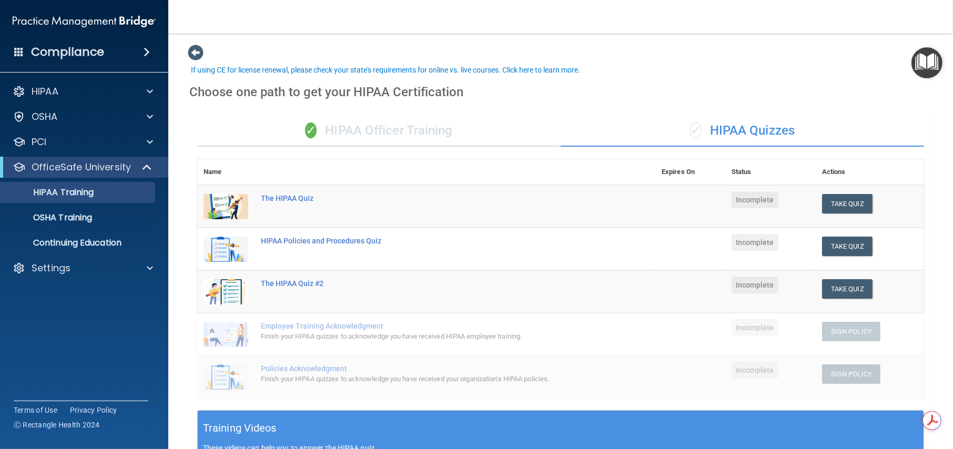
scroll to position [87, 0]
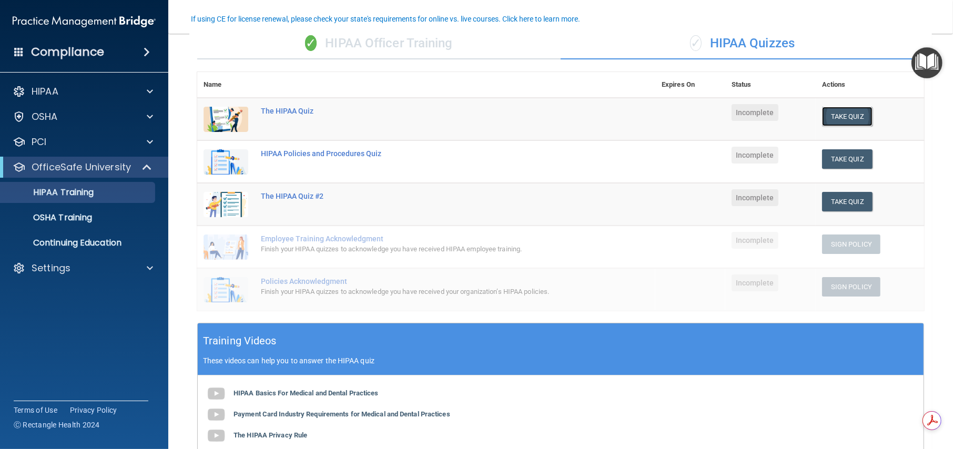
click at [840, 112] on button "Take Quiz" at bounding box center [847, 116] width 51 height 19
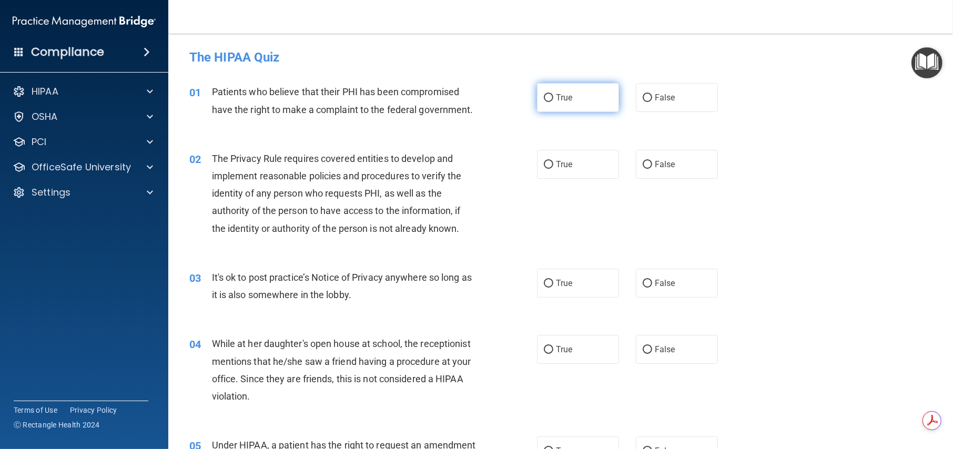
click at [544, 99] on input "True" at bounding box center [548, 98] width 9 height 8
radio input "true"
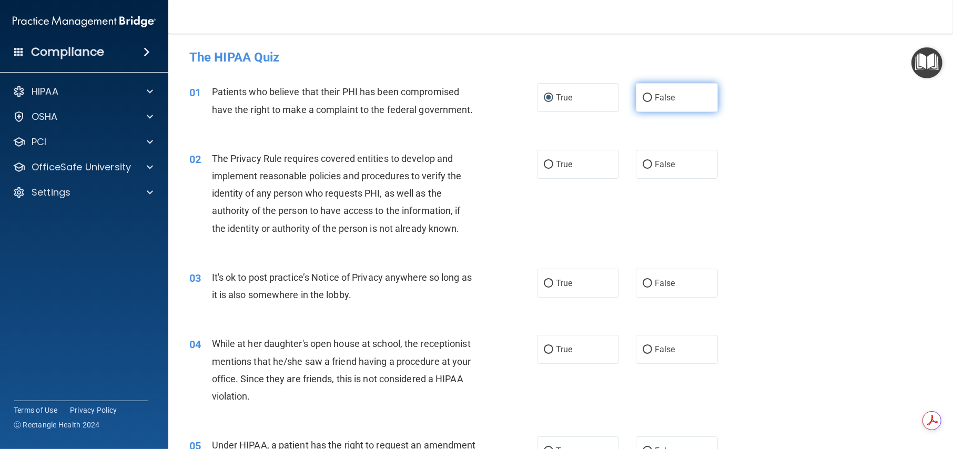
click at [643, 96] on input "False" at bounding box center [647, 98] width 9 height 8
radio input "true"
radio input "false"
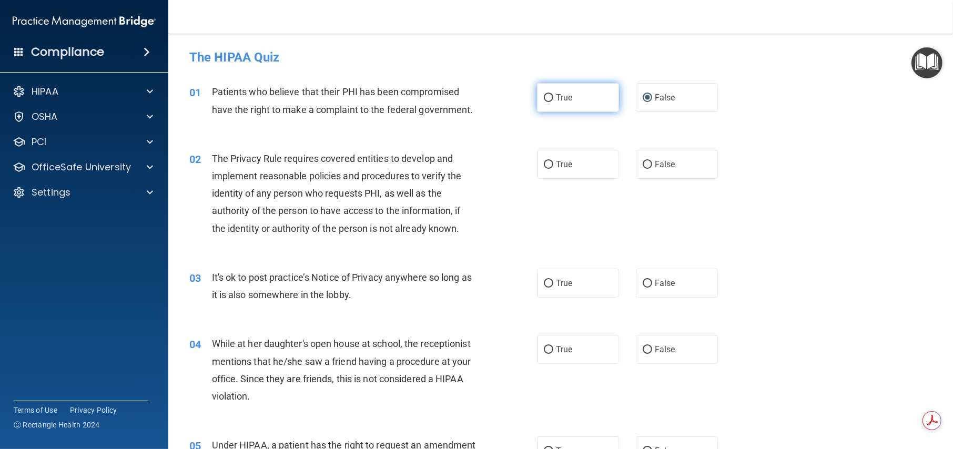
click at [540, 95] on label "True" at bounding box center [578, 97] width 82 height 29
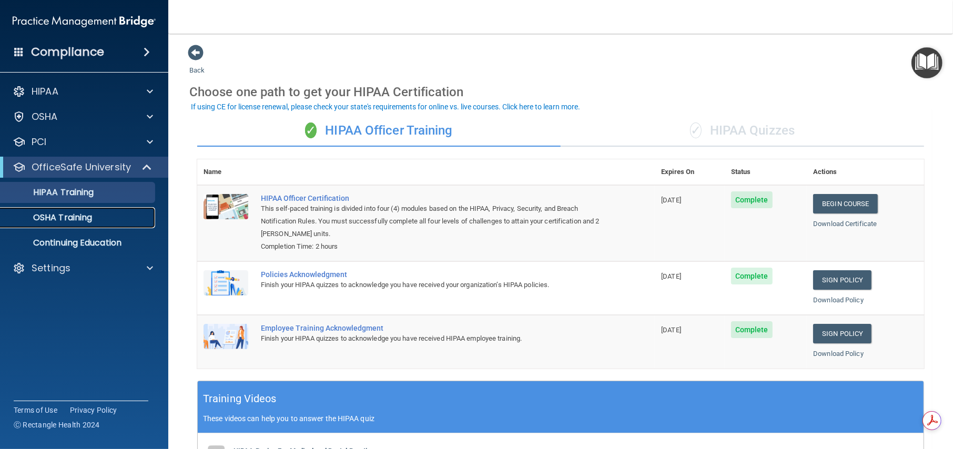
click at [85, 218] on p "OSHA Training" at bounding box center [49, 218] width 85 height 11
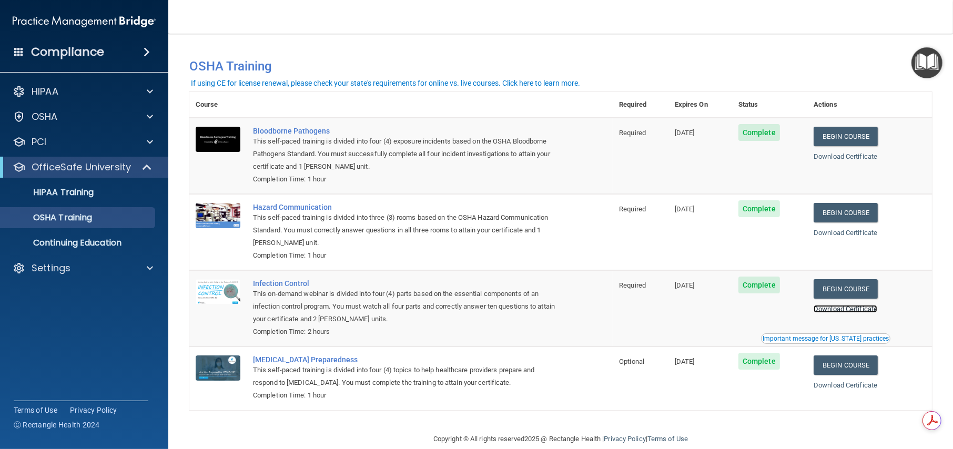
click at [858, 309] on link "Download Certificate" at bounding box center [846, 309] width 64 height 8
click at [833, 230] on link "Download Certificate" at bounding box center [846, 233] width 64 height 8
click at [850, 158] on link "Download Certificate" at bounding box center [846, 157] width 64 height 8
click at [79, 193] on p "HIPAA Training" at bounding box center [50, 192] width 87 height 11
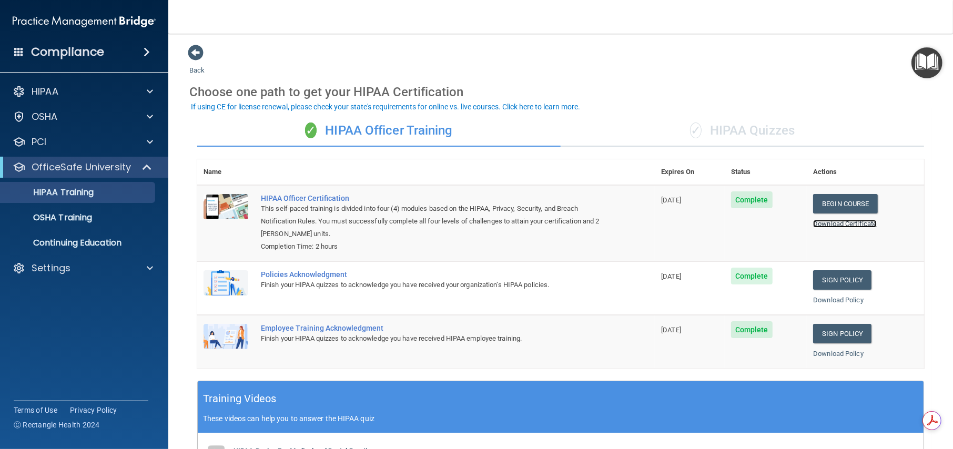
click at [835, 225] on link "Download Certificate" at bounding box center [845, 224] width 64 height 8
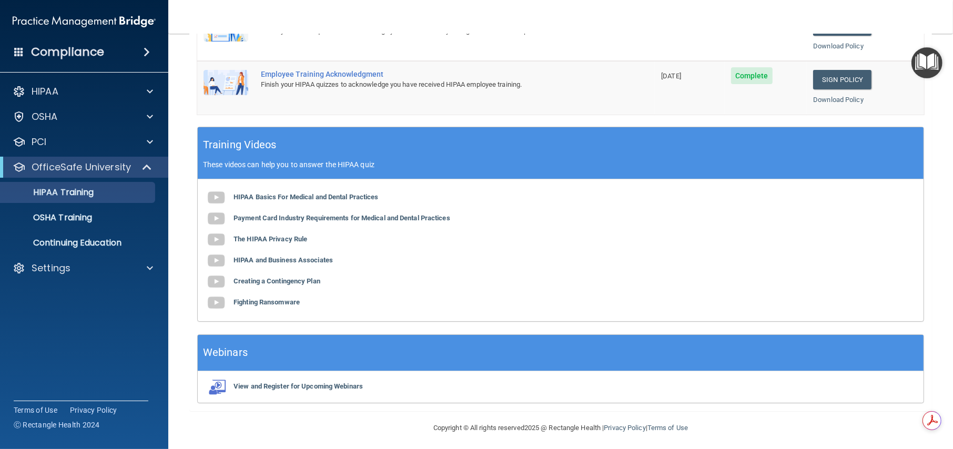
scroll to position [258, 0]
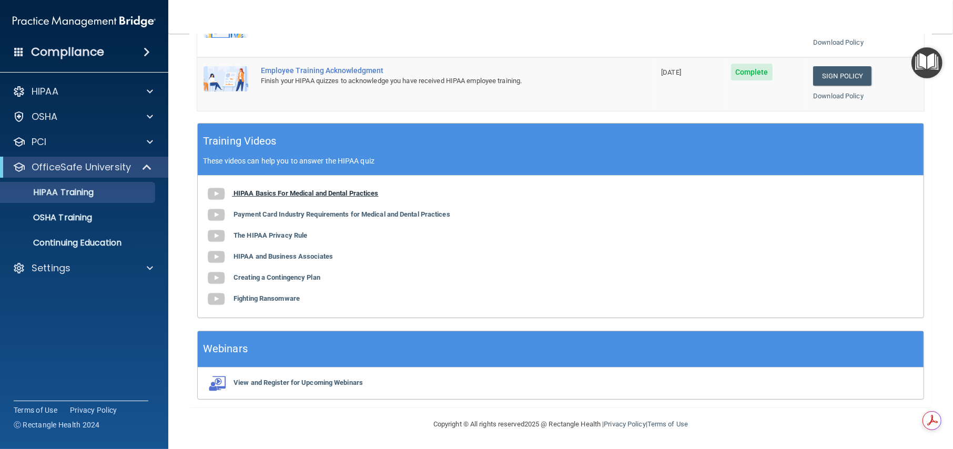
click at [284, 189] on b "HIPAA Basics For Medical and Dental Practices" at bounding box center [306, 193] width 145 height 8
